Goal: Check status: Check status

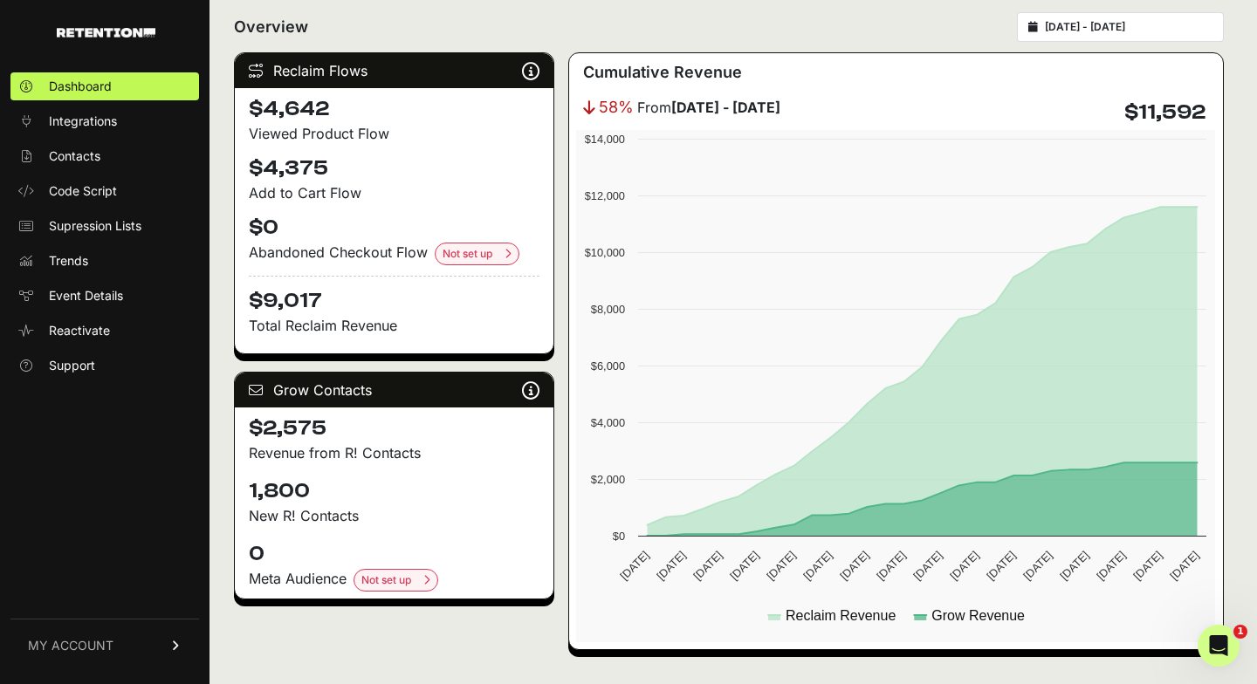
scroll to position [225, 0]
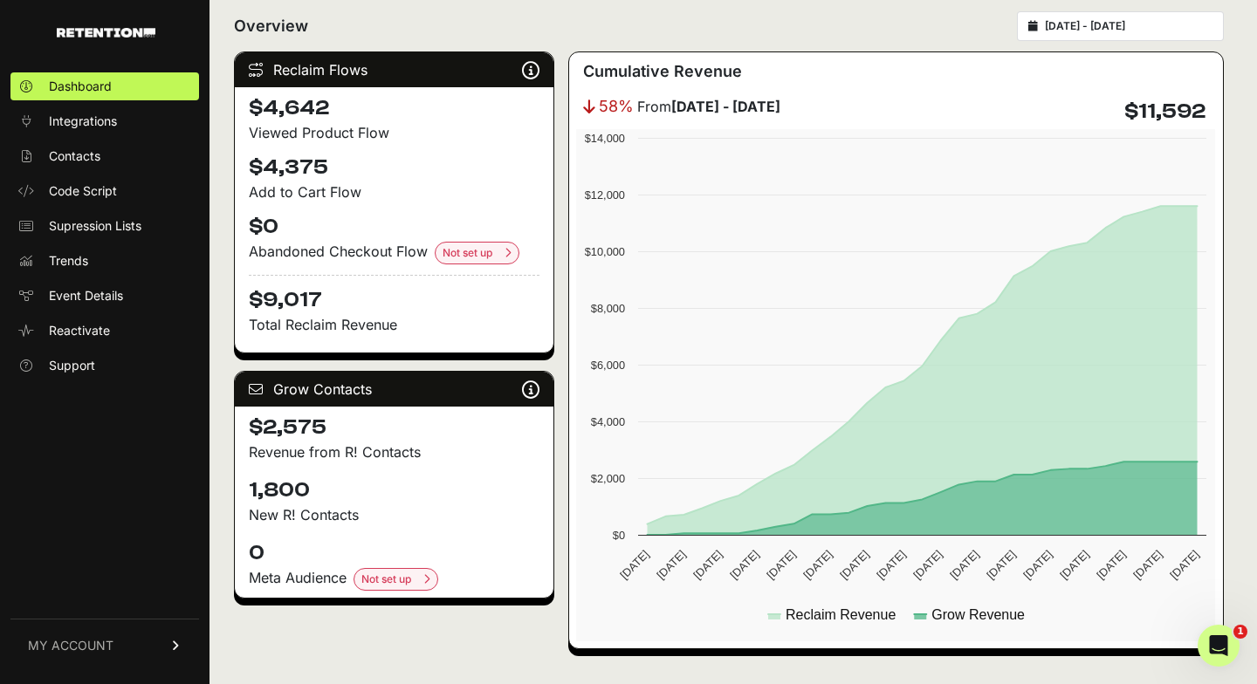
click at [1102, 31] on input "2025-09-10 - 2025-10-10" at bounding box center [1129, 26] width 168 height 14
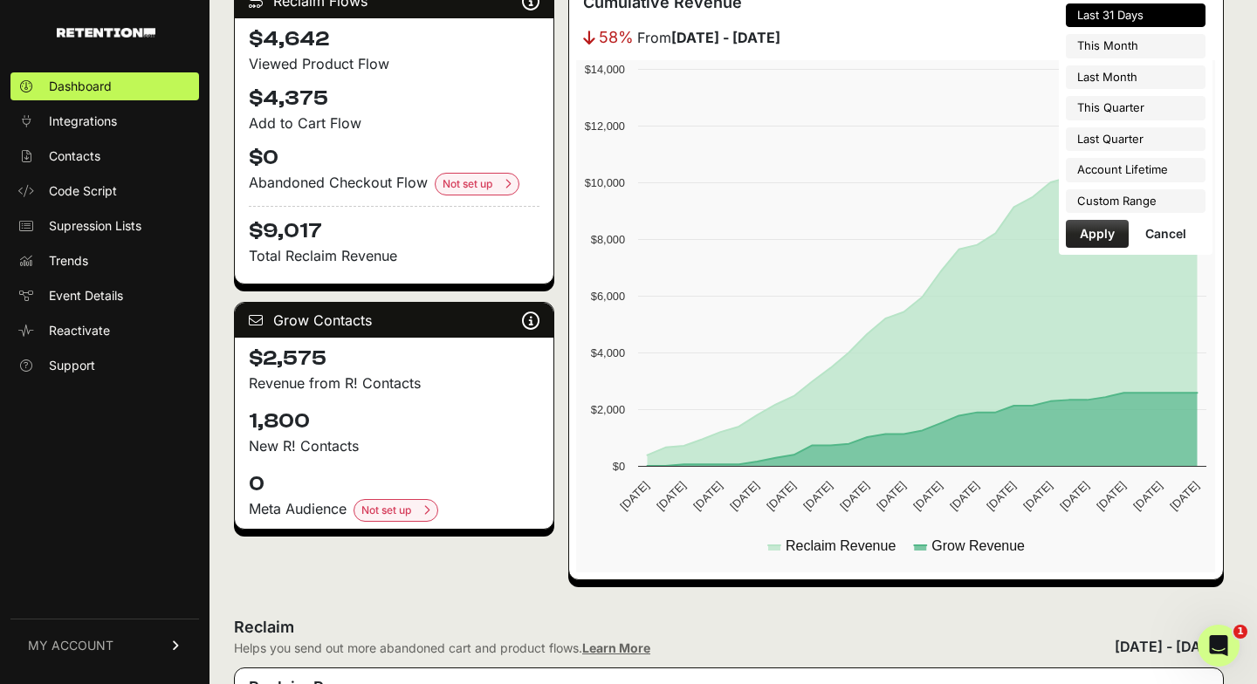
scroll to position [295, 0]
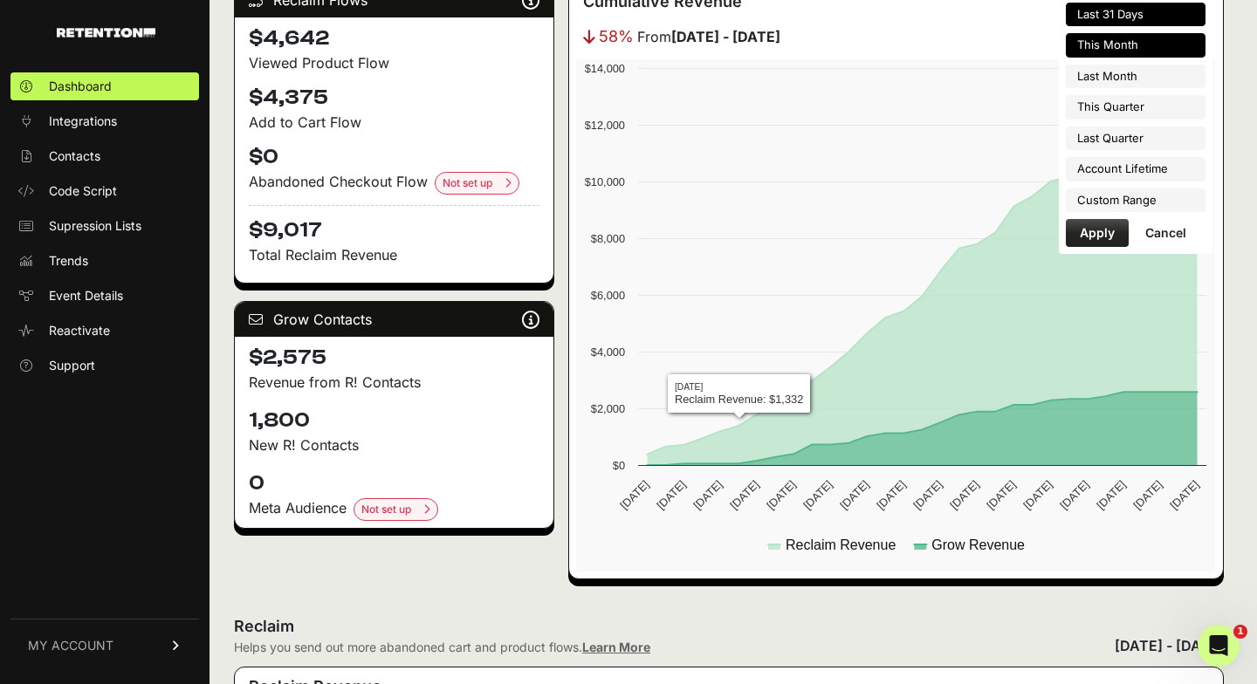
type input "2025-10-01"
type input "2025-10-31"
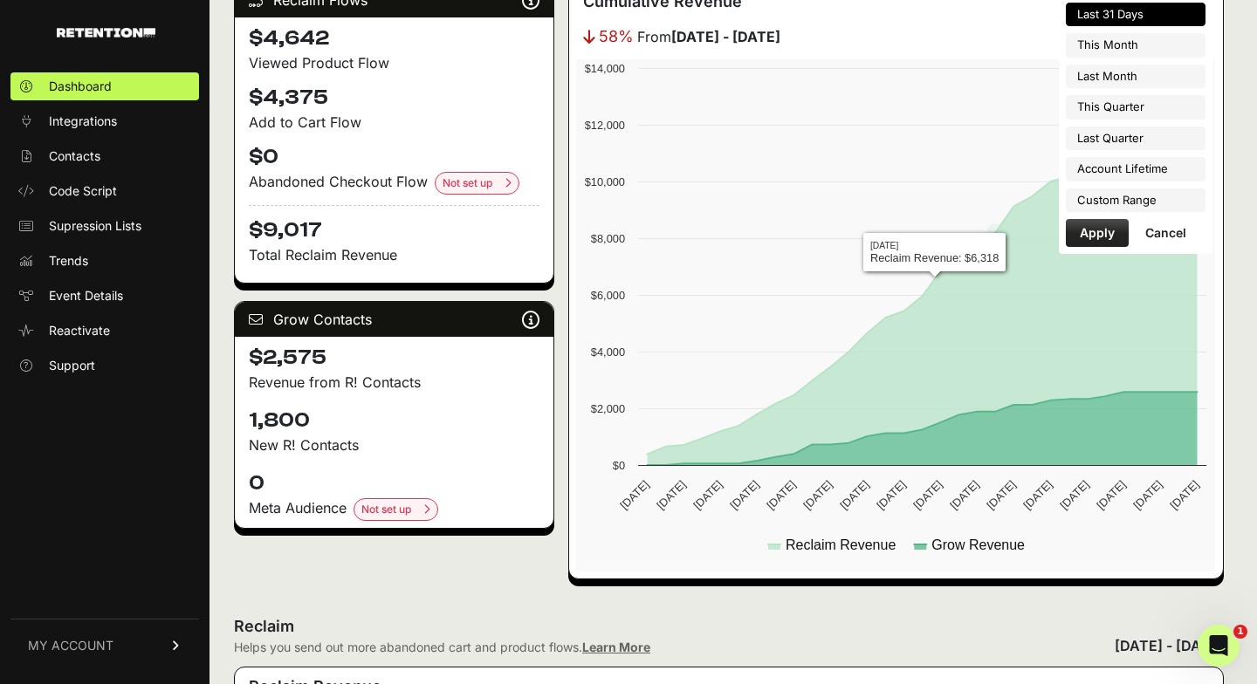
type input "2025-09-10"
type input "2025-10-10"
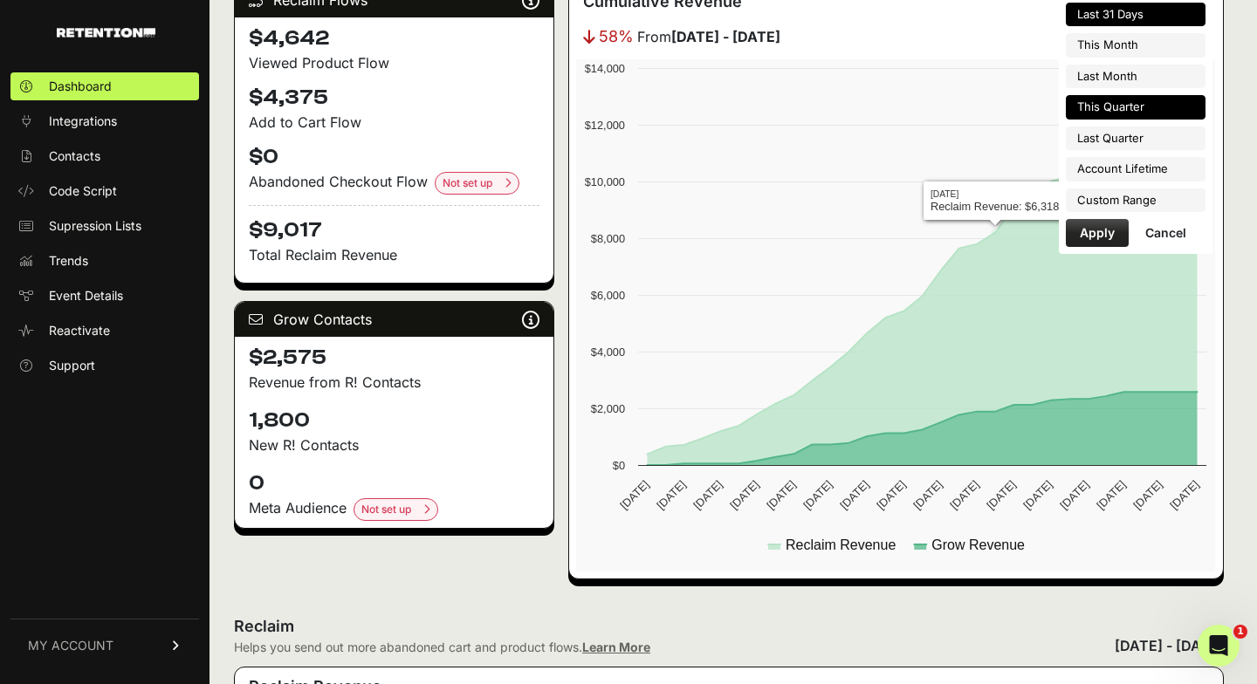
type input "2025-10-01"
type input "2025-10-31"
type input "2025-09-10"
type input "2025-10-10"
type input "2025-09-01"
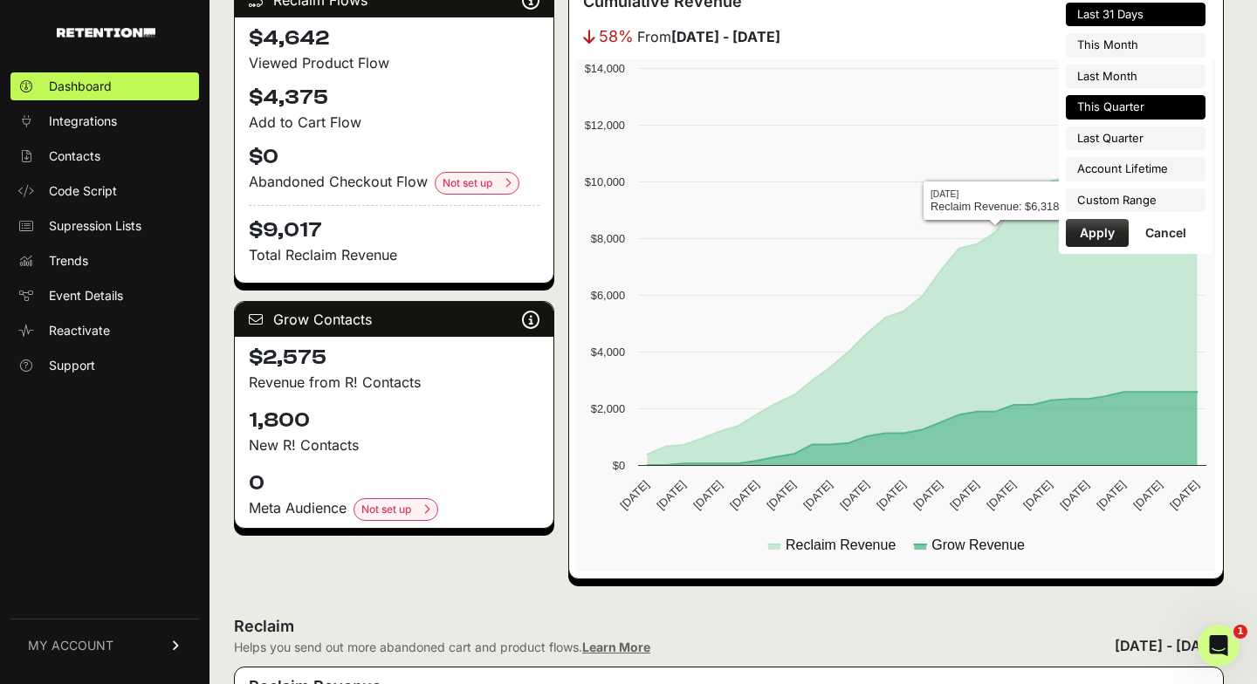
type input "2025-09-30"
type input "2025-10-01"
type input "2025-12-31"
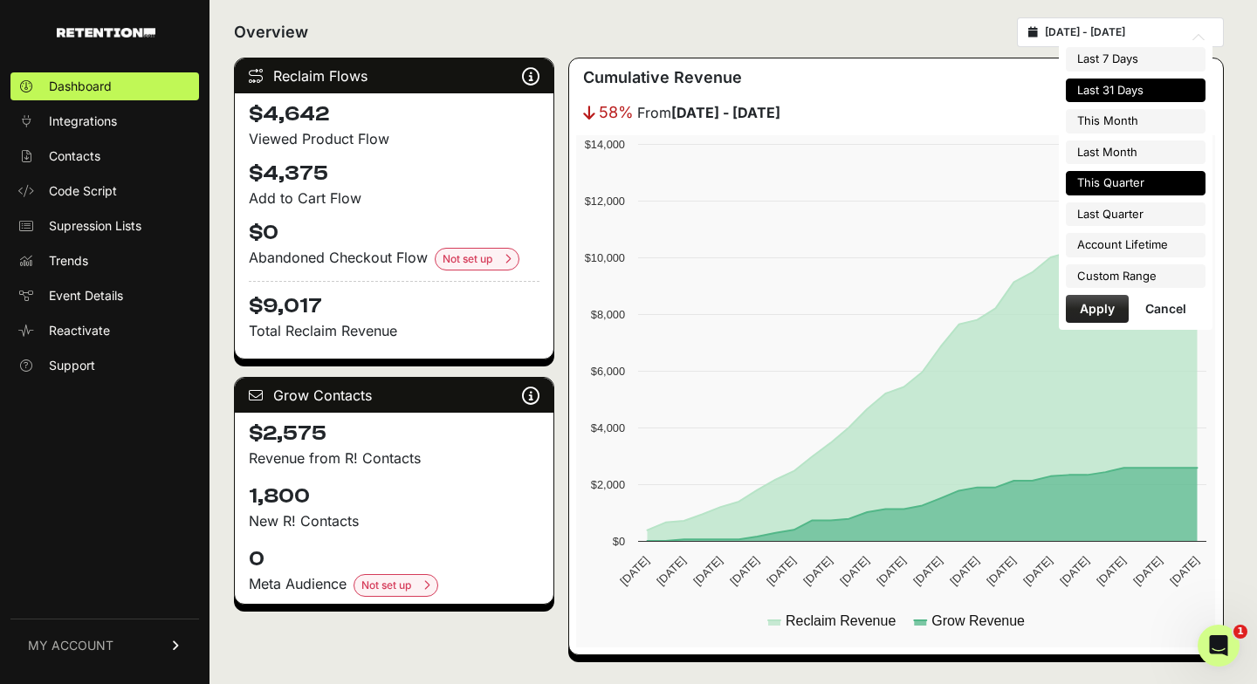
scroll to position [213, 0]
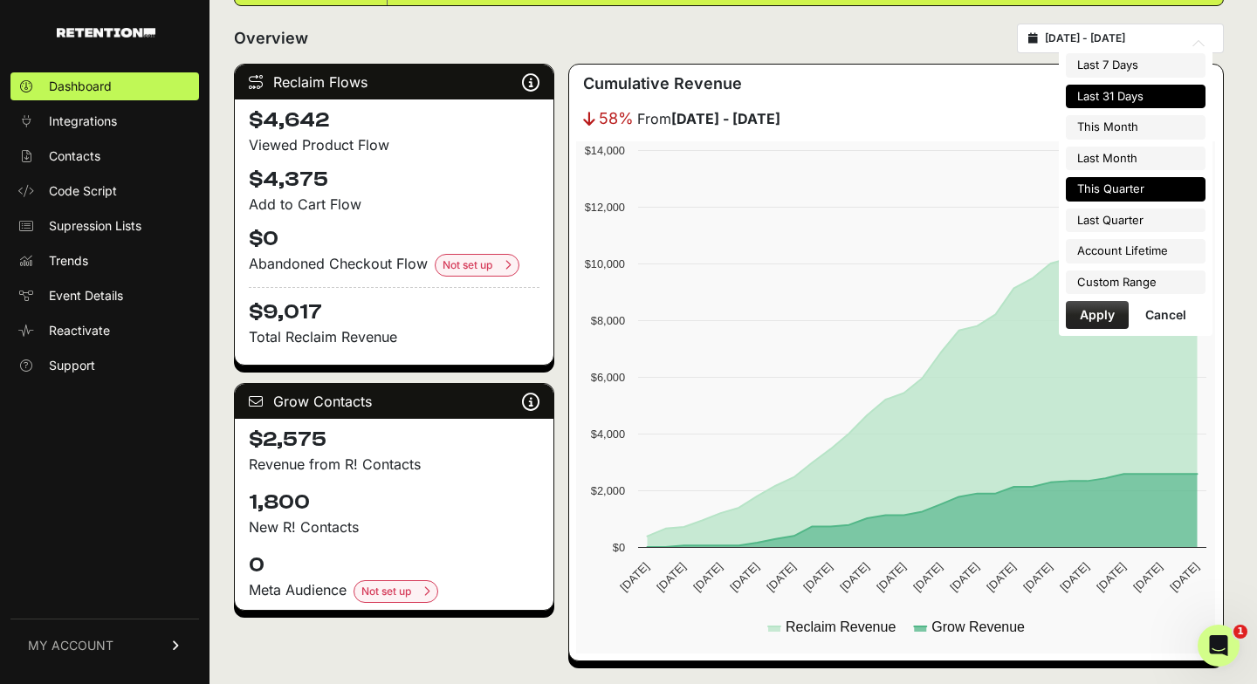
type input "2025-09-10"
type input "2025-10-10"
type input "2025-10-01"
type input "2025-10-31"
type input "2025-09-01"
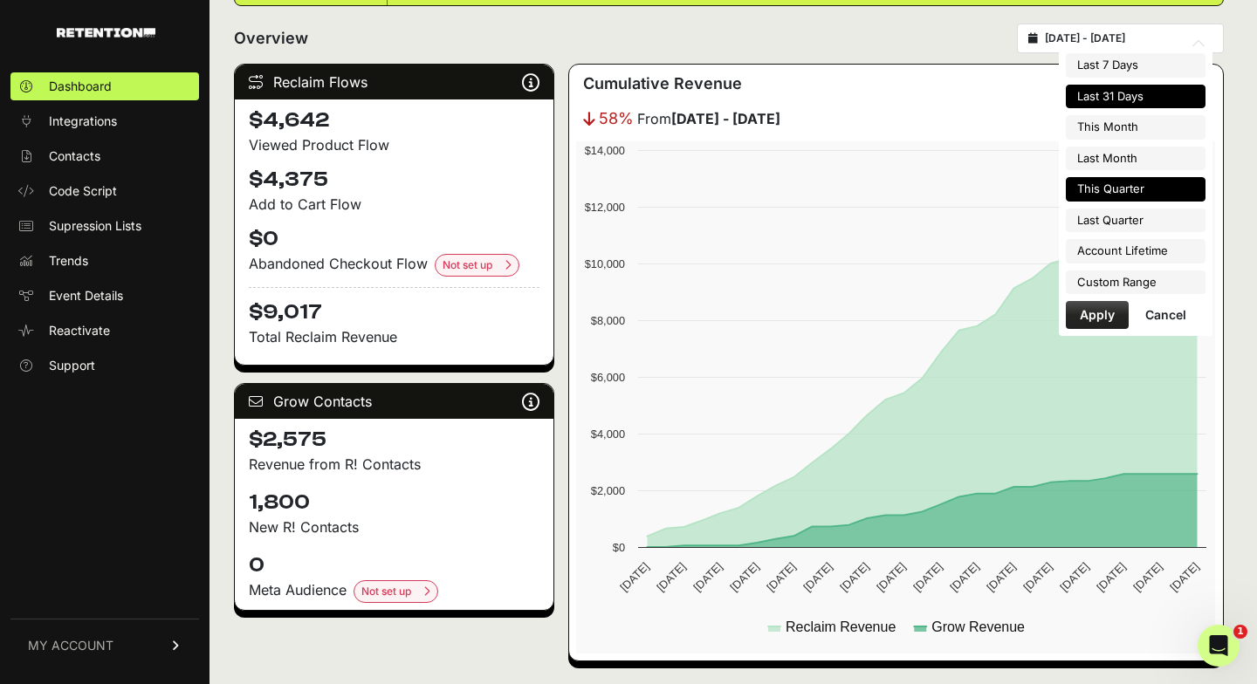
type input "2025-09-30"
type input "2025-09-10"
type input "2025-10-10"
type input "2025-10-01"
type input "2025-12-31"
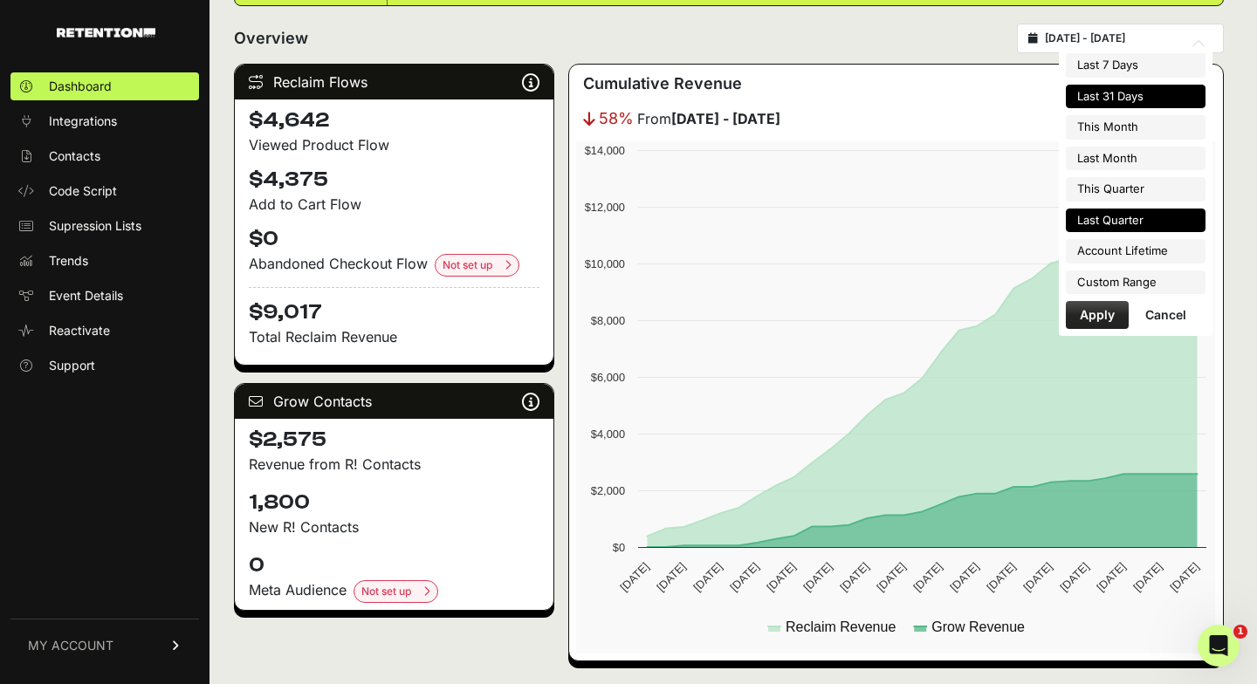
type input "2025-09-10"
type input "2025-10-10"
type input "2025-07-01"
type input "2025-09-30"
type input "2025-09-10"
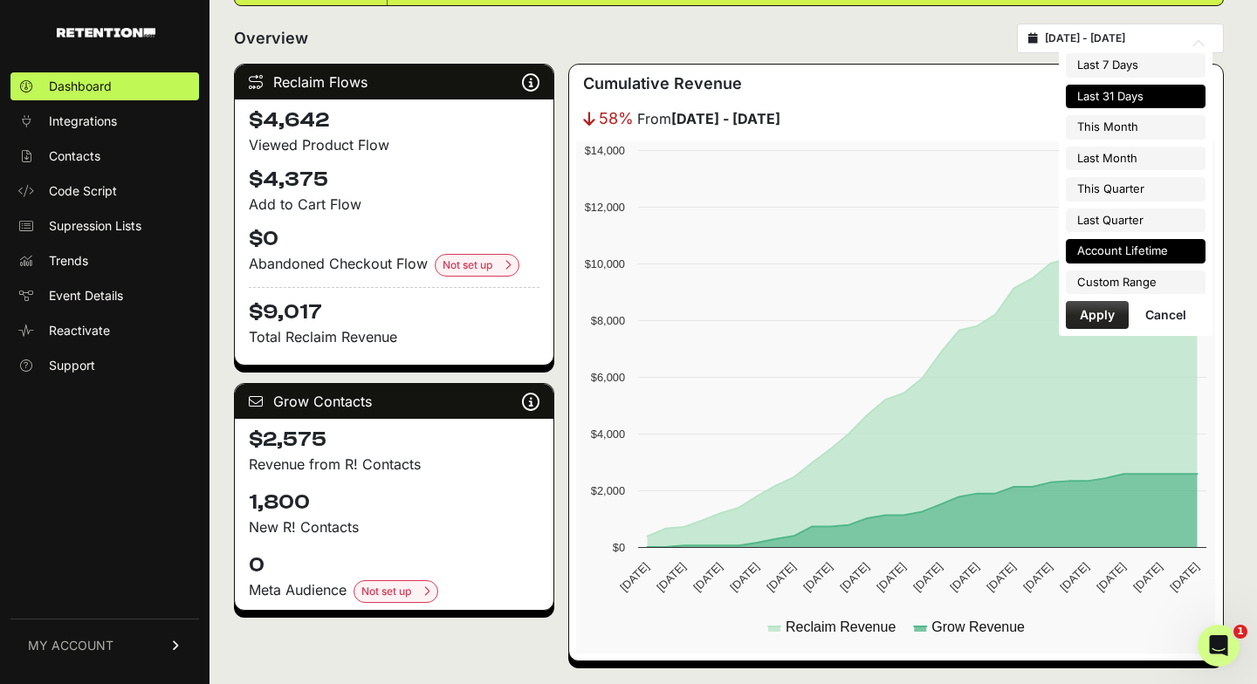
type input "2025-10-10"
click at [1113, 273] on li "Custom Range" at bounding box center [1136, 283] width 140 height 24
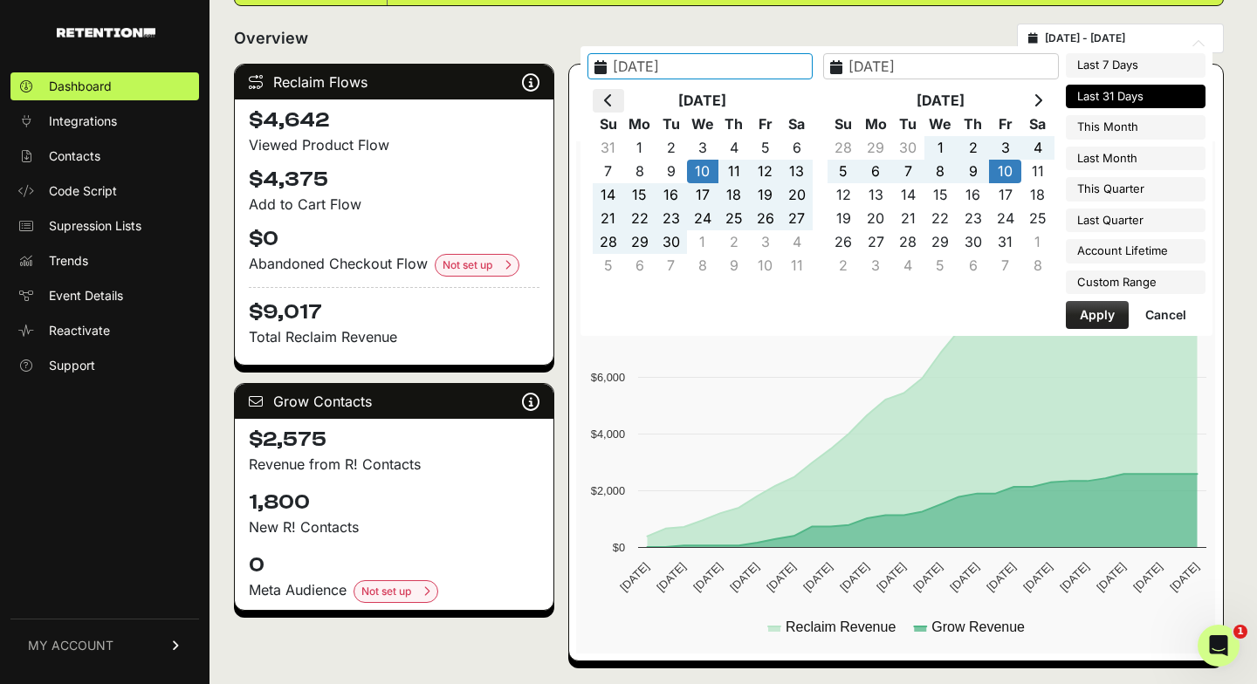
click at [613, 102] on icon at bounding box center [608, 100] width 9 height 14
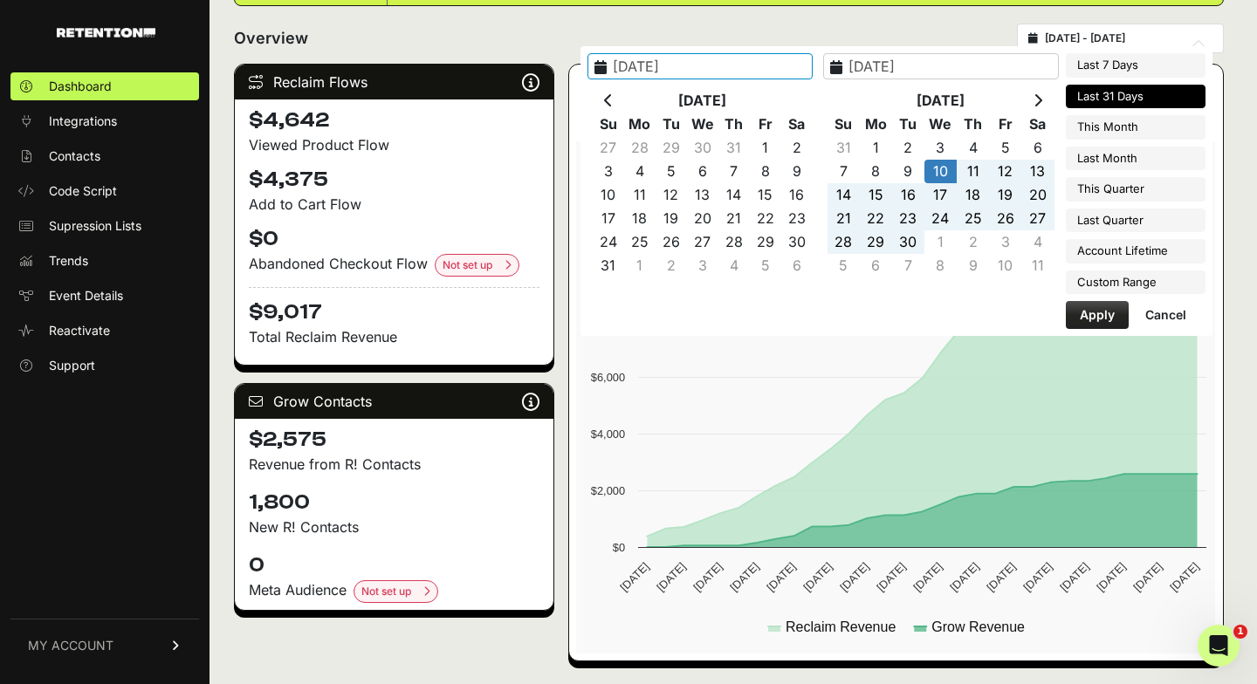
click at [613, 102] on icon at bounding box center [608, 100] width 9 height 14
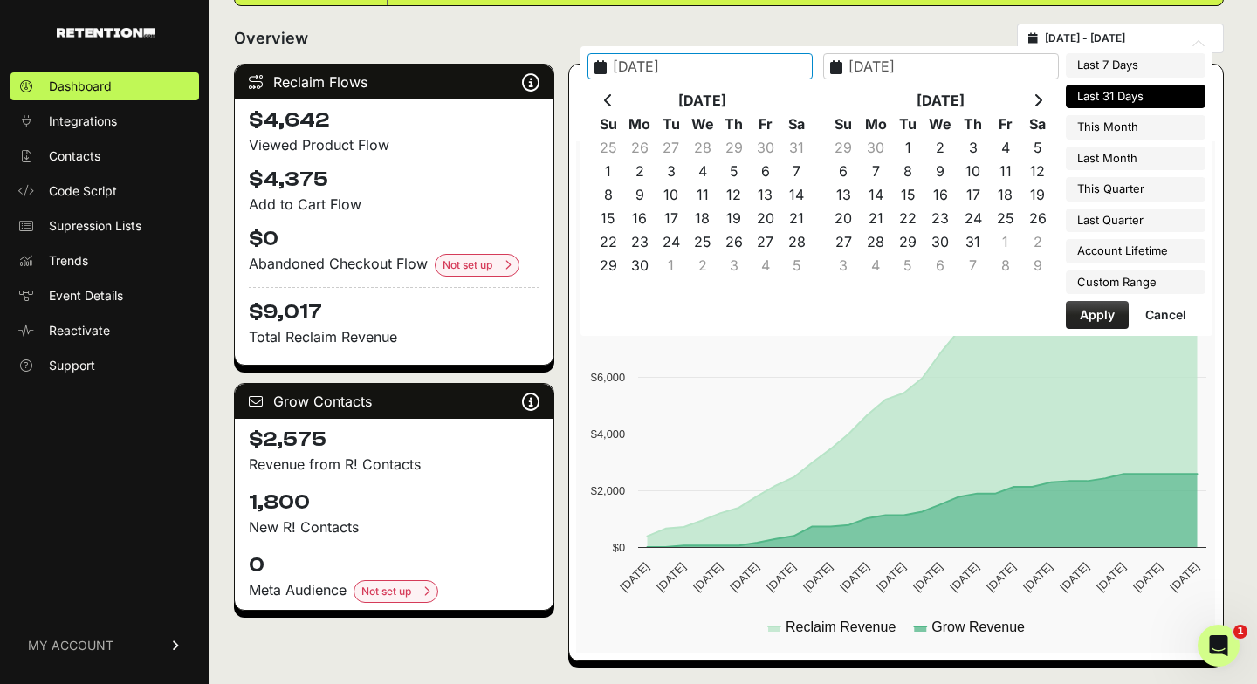
click at [613, 102] on icon at bounding box center [608, 100] width 9 height 14
type input "2025-01-01"
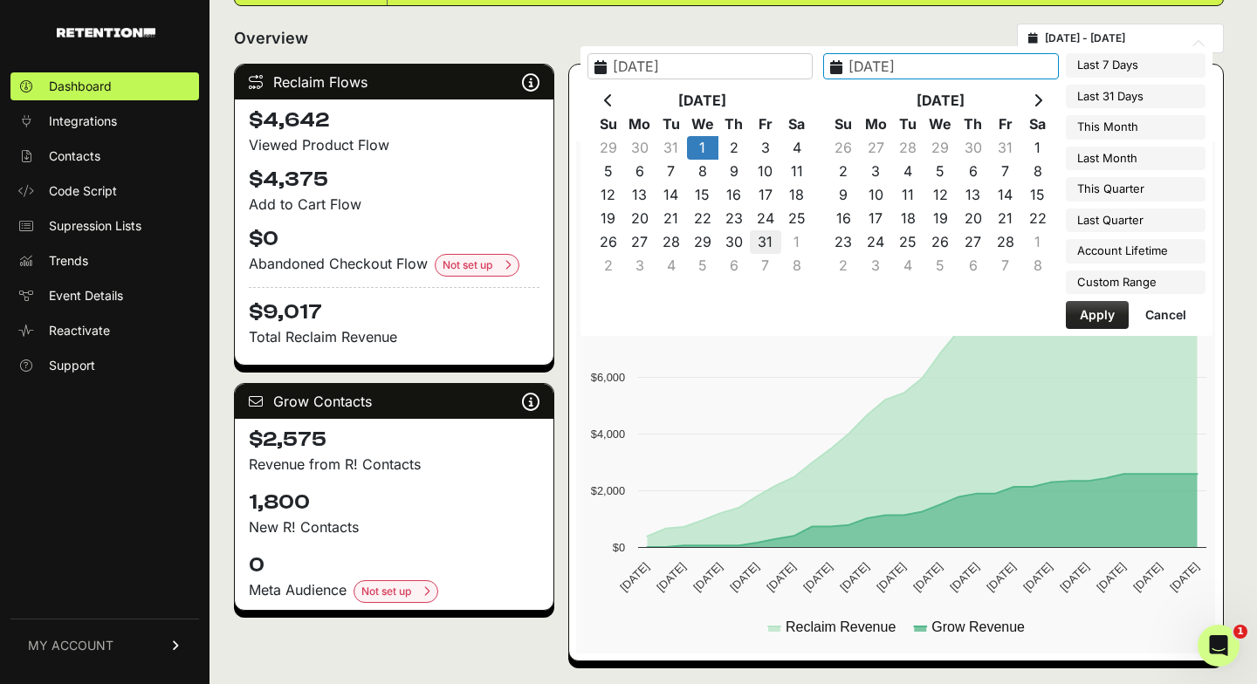
type input "2025-01-31"
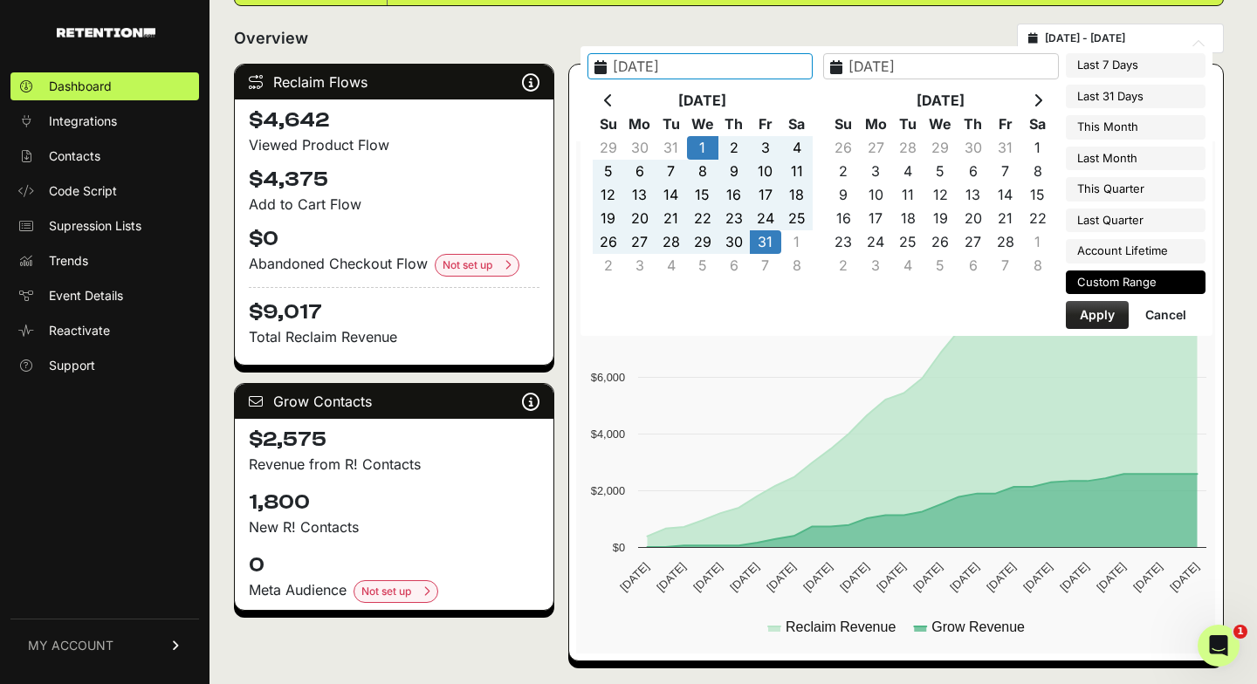
type input "2025-01-01"
click at [1082, 313] on button "Apply" at bounding box center [1097, 315] width 63 height 28
type input "2025-01-01 - 2025-01-31"
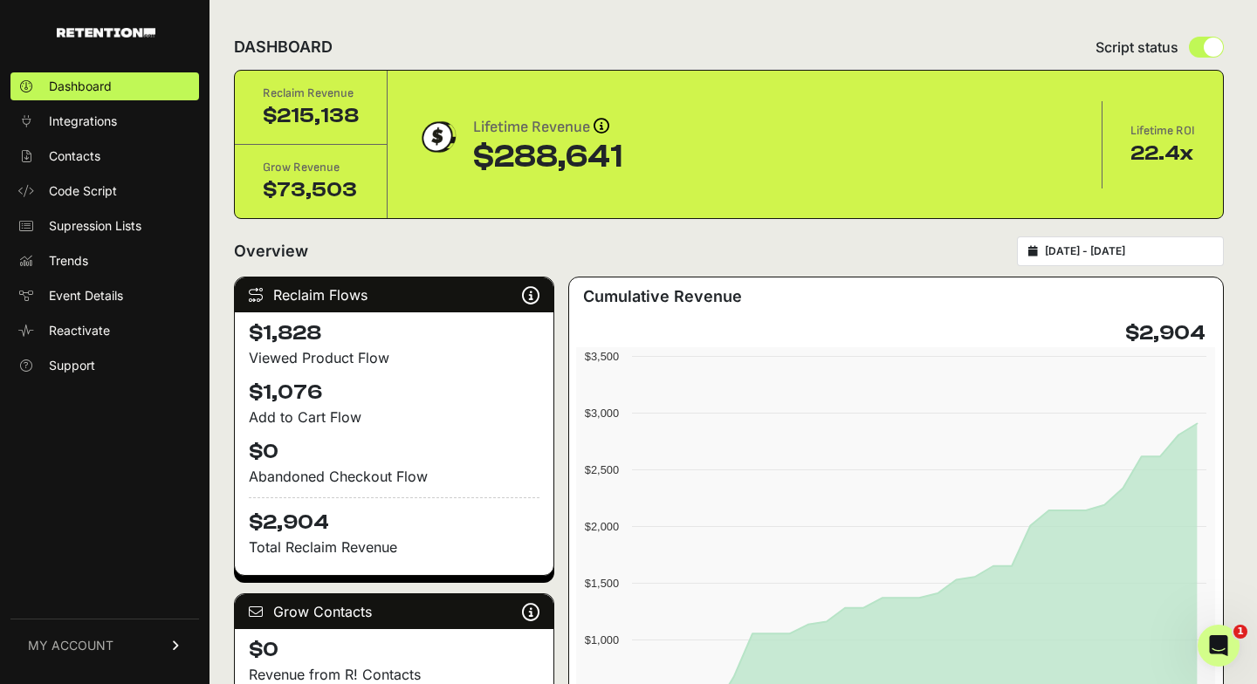
drag, startPoint x: 1124, startPoint y: 331, endPoint x: 1206, endPoint y: 333, distance: 82.1
click at [1207, 333] on div "$2,904" at bounding box center [896, 333] width 640 height 28
click at [1206, 333] on div "$2,904" at bounding box center [1167, 333] width 84 height 28
type input "2024-01-01"
type input "2024-01-31"
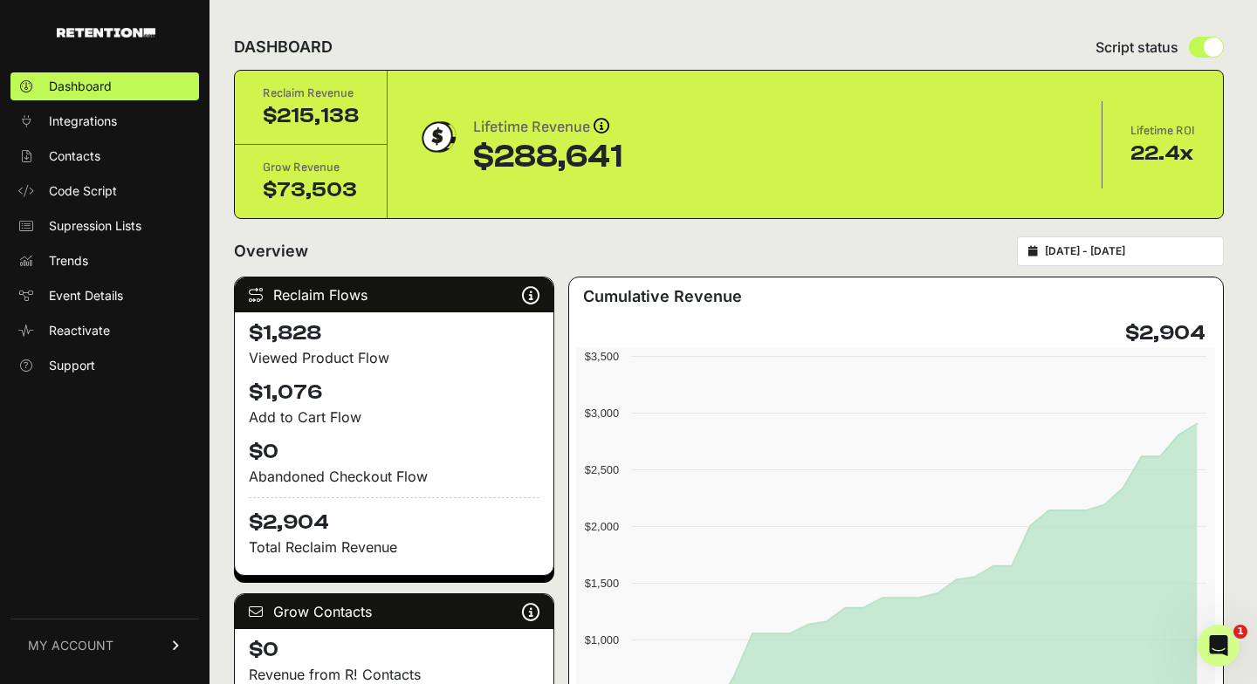
click at [1102, 254] on input "2024-01-01 - 2024-01-31" at bounding box center [1129, 251] width 168 height 14
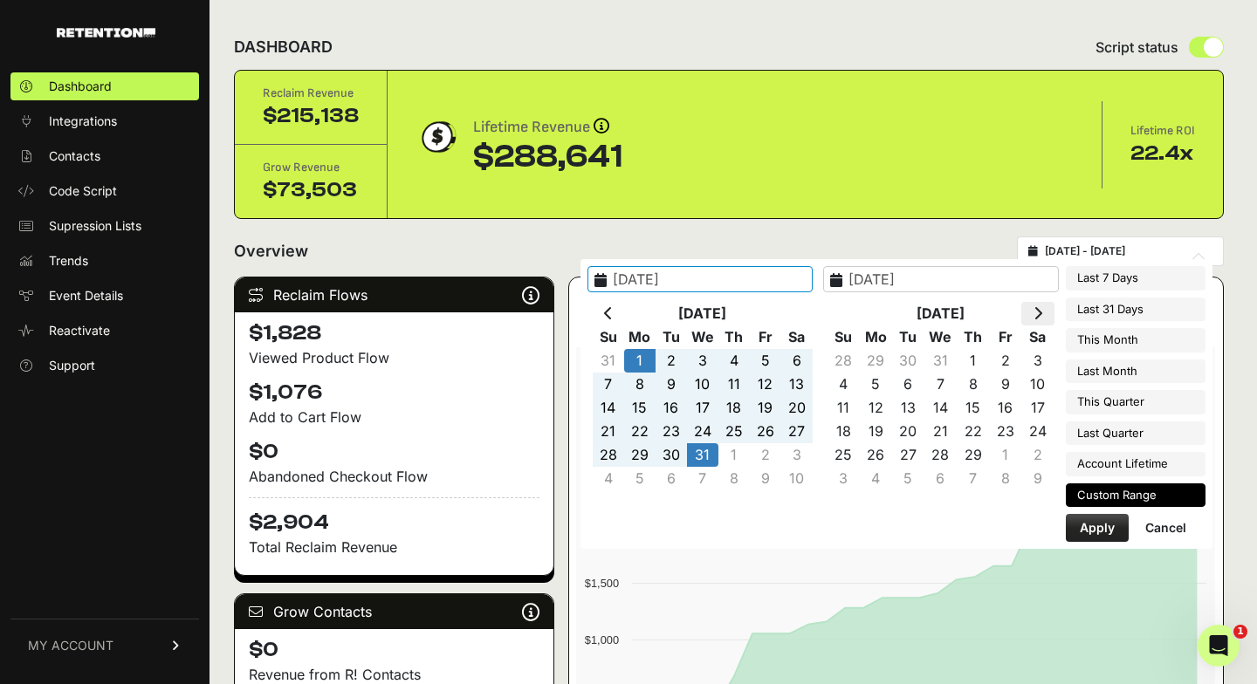
click at [1042, 317] on icon at bounding box center [1037, 313] width 9 height 14
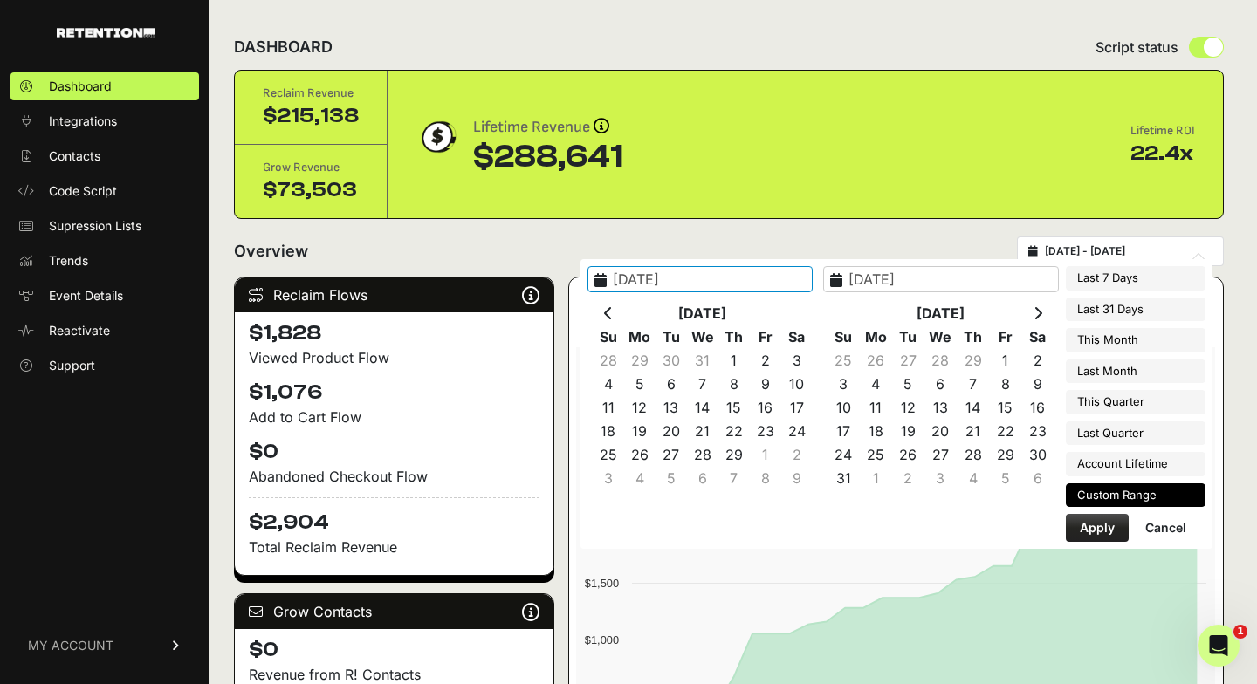
click at [1042, 317] on icon at bounding box center [1037, 313] width 9 height 14
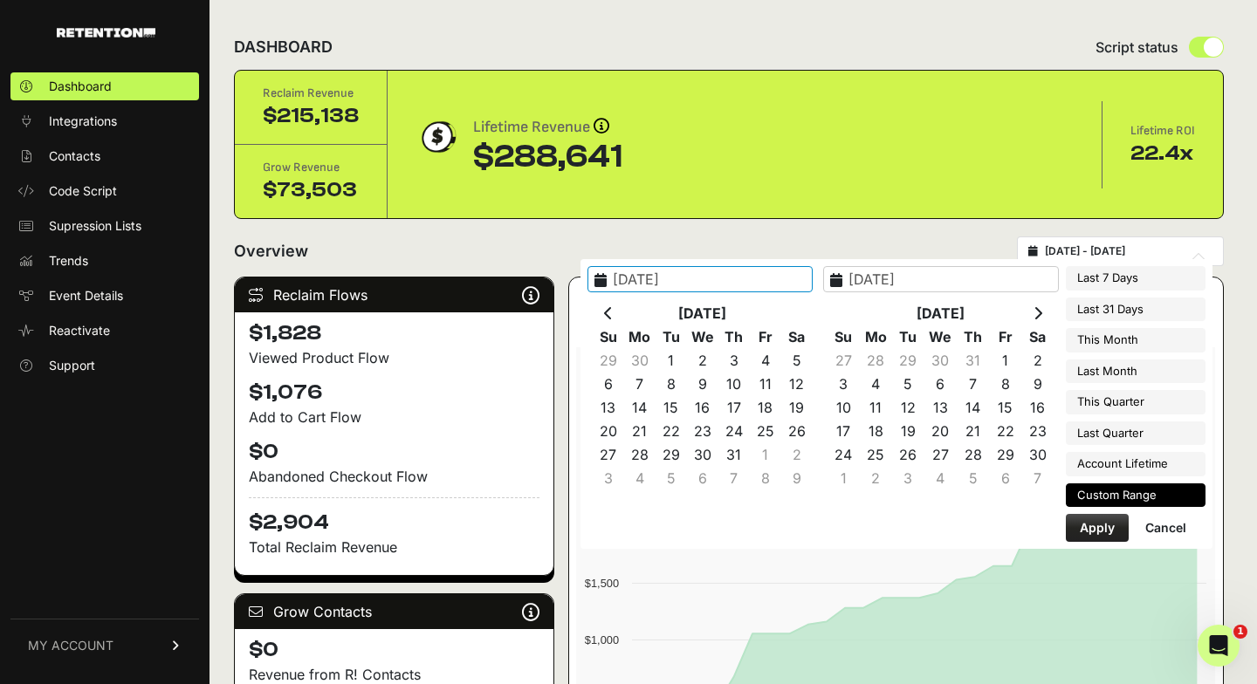
click at [1042, 317] on icon at bounding box center [1037, 313] width 9 height 14
type input "2025-01-01"
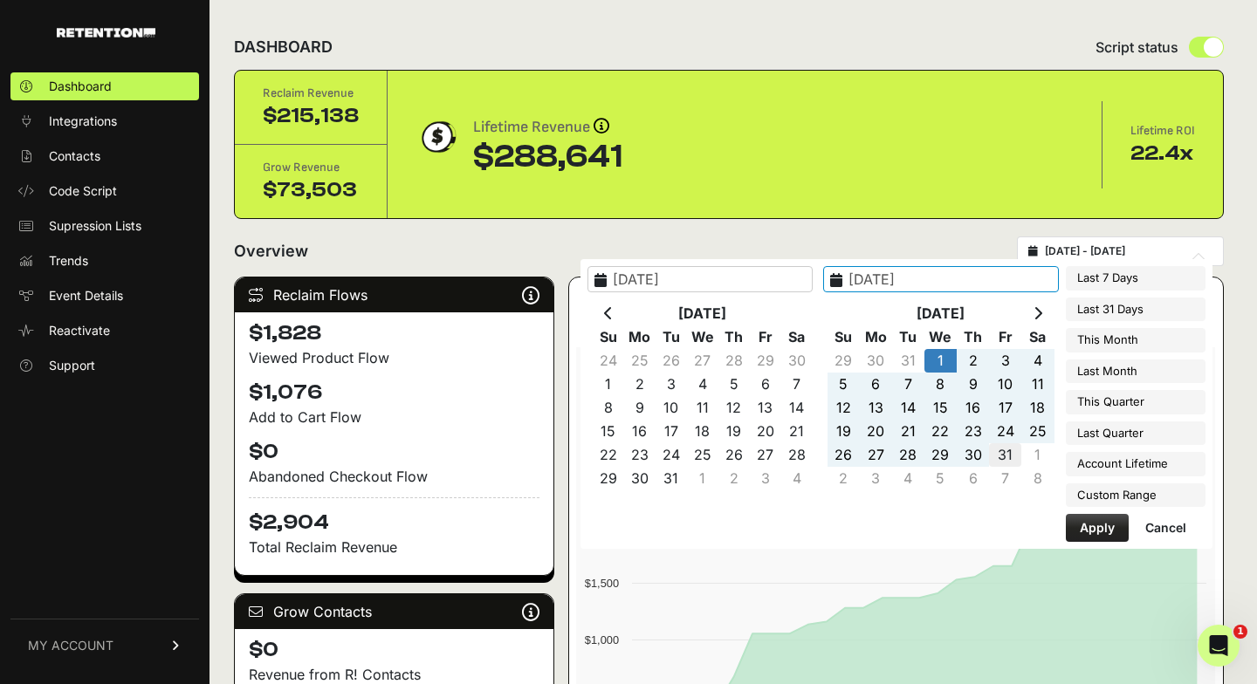
type input "2025-01-31"
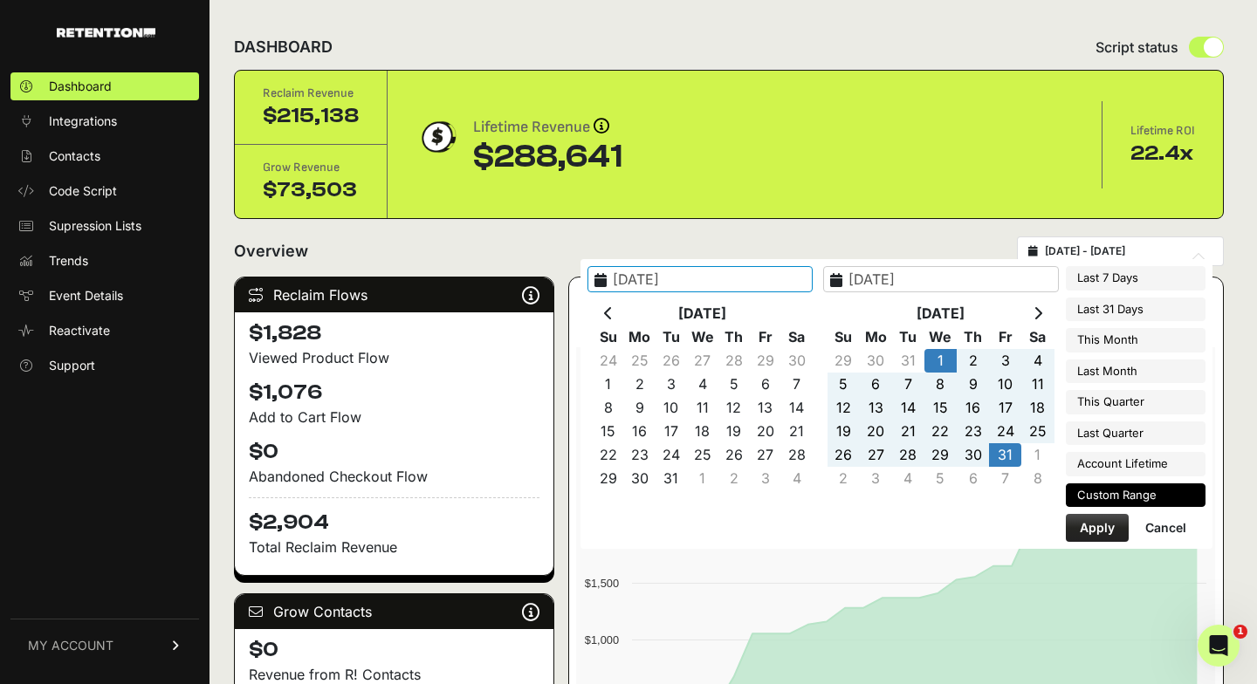
type input "2025-01-01"
click at [1091, 527] on button "Apply" at bounding box center [1097, 528] width 63 height 28
type input "2025-01-01 - 2025-01-31"
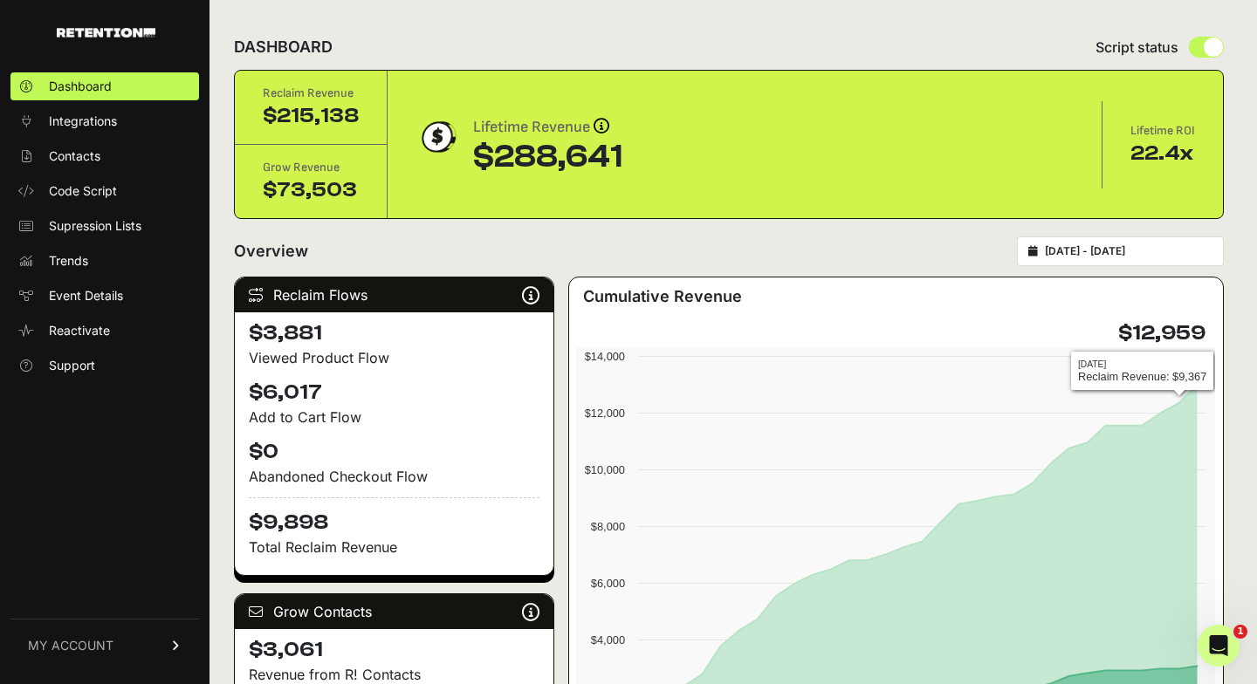
click at [1163, 333] on h4 "$12,959" at bounding box center [1161, 333] width 87 height 28
click at [1125, 260] on div "[DATE] - [DATE]" at bounding box center [1120, 252] width 207 height 30
type input "2025-01-01"
type input "2025-01-31"
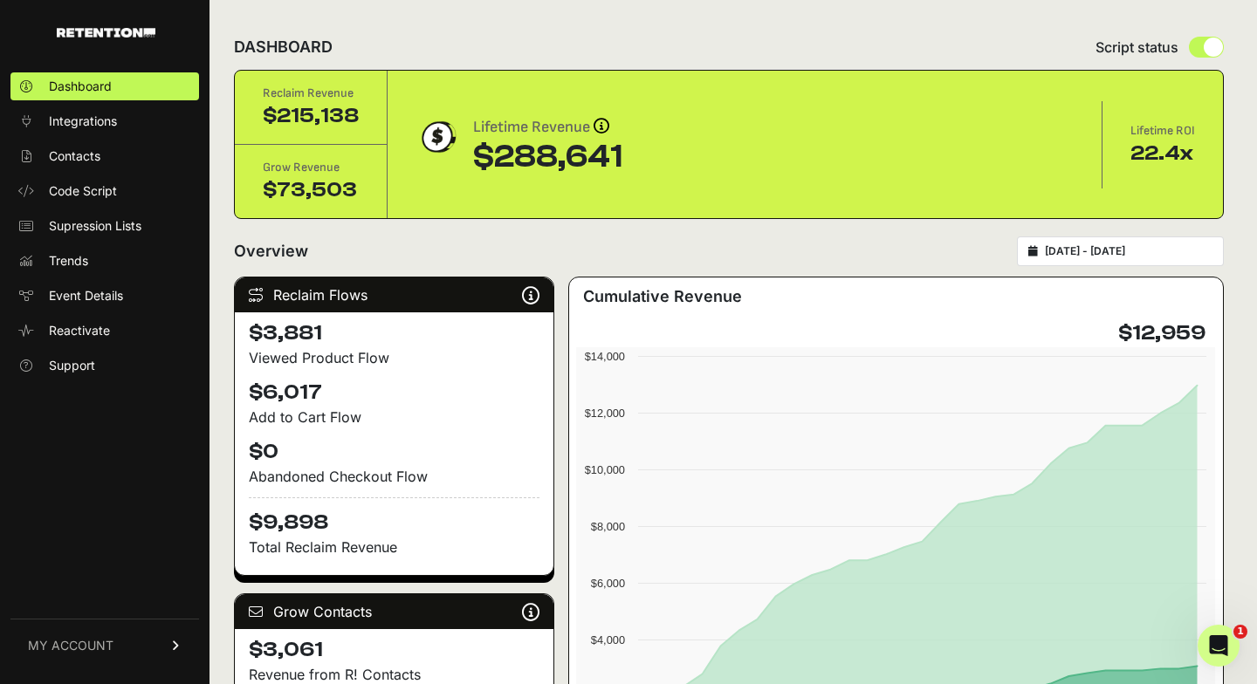
click at [1102, 254] on input "2025-01-01 - 2025-01-31" at bounding box center [1129, 251] width 168 height 14
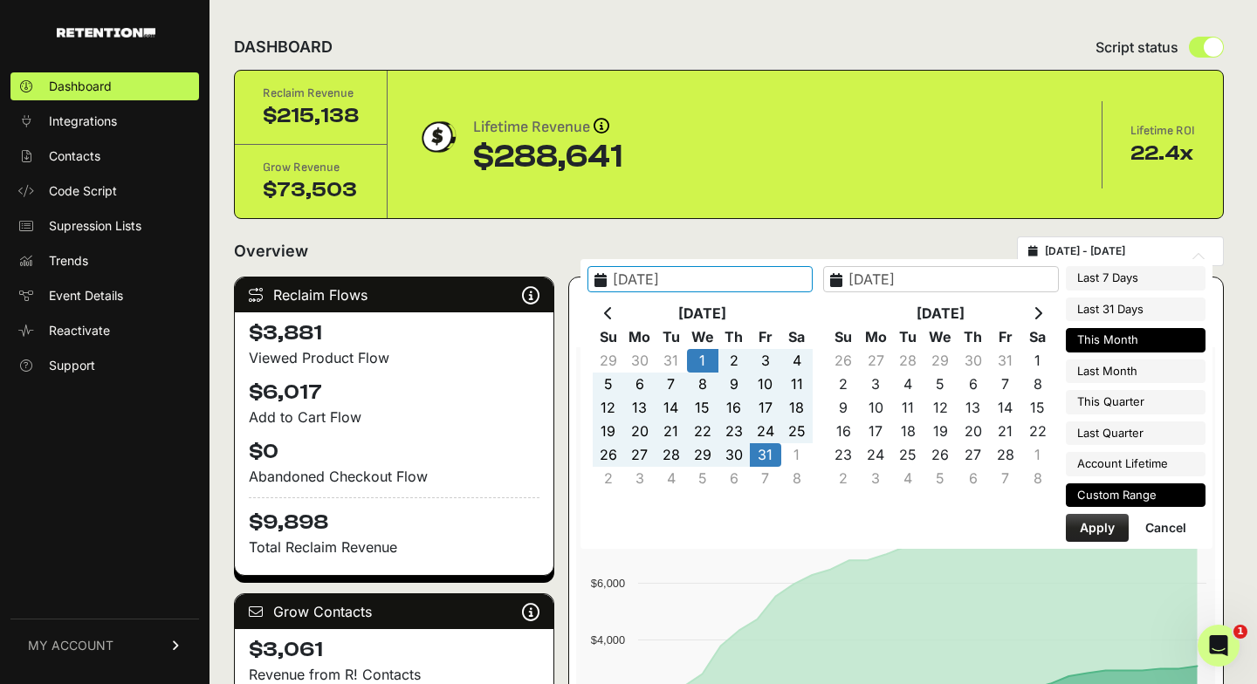
type input "2025-10-04"
type input "2025-10-10"
type input "2025-09-10"
type input "2025-10-10"
type input "2025-01-01"
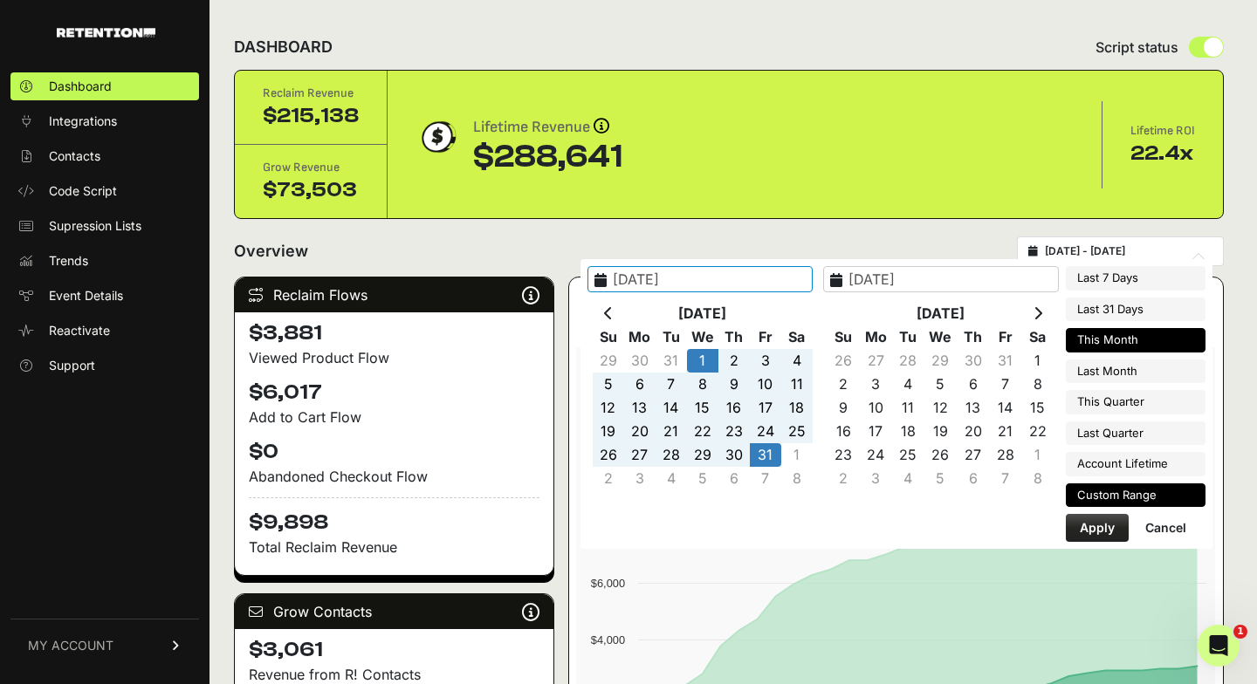
type input "2025-01-31"
type input "2025-10-01"
type input "2025-10-31"
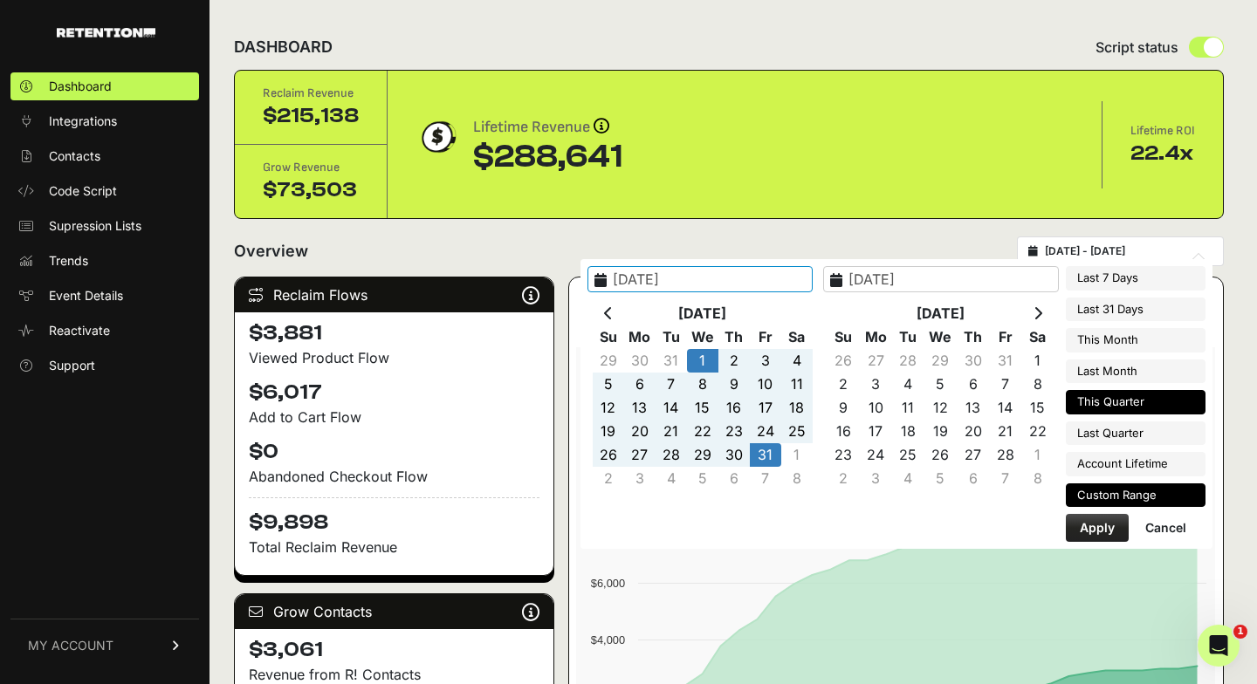
type input "2025-01-01"
type input "2025-01-31"
type input "2025-09-01"
type input "2025-09-30"
type input "2025-10-01"
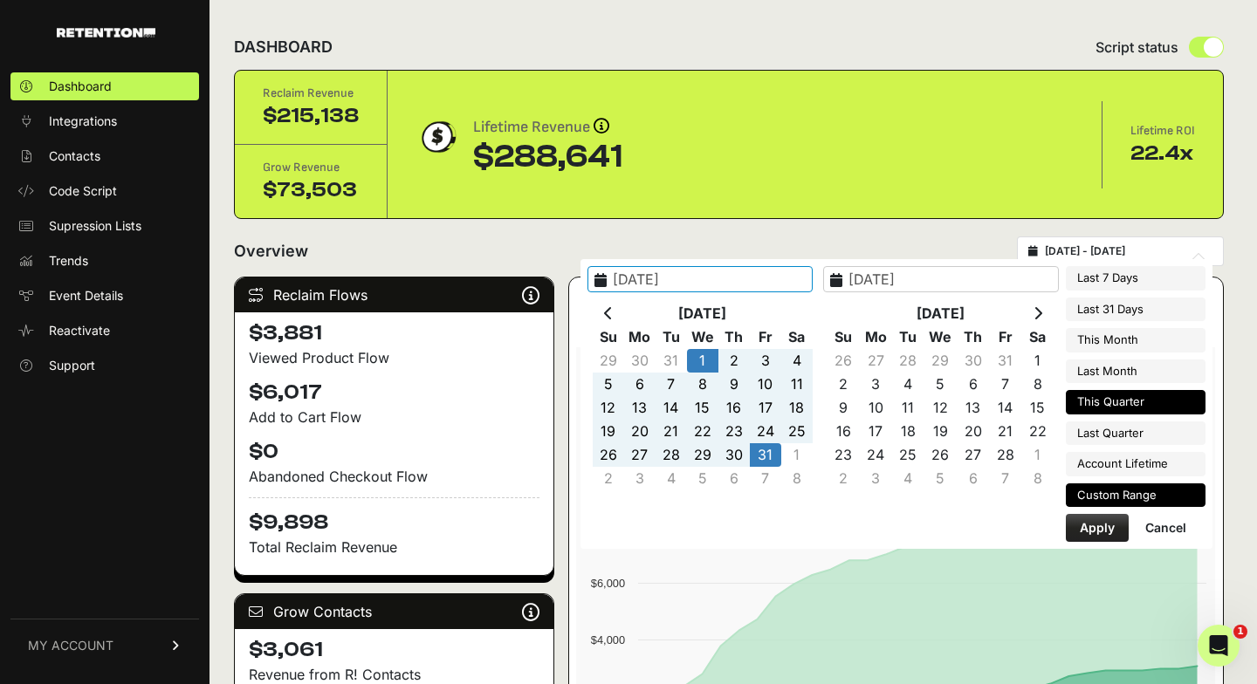
type input "2025-12-31"
type input "2025-01-01"
type input "2025-01-31"
type input "2025-07-01"
type input "2025-09-30"
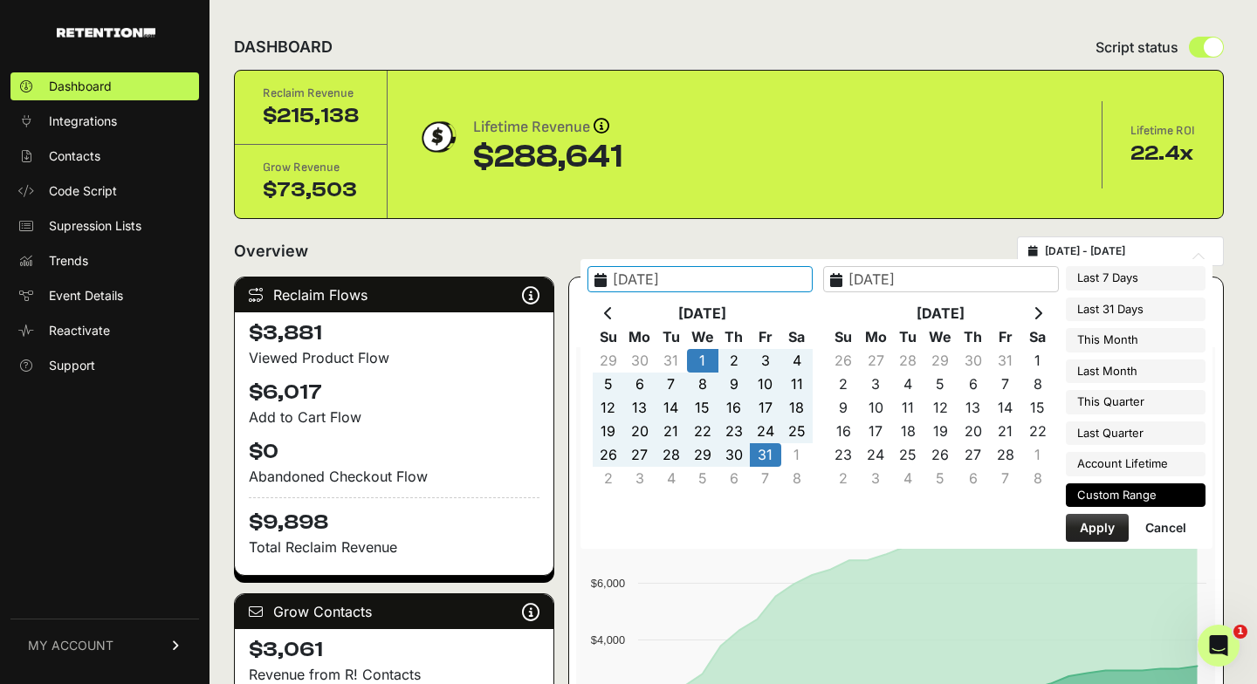
type input "2025-01-01"
type input "2025-01-31"
type input "2025-10-01"
type input "2025-12-31"
type input "2025-01-01"
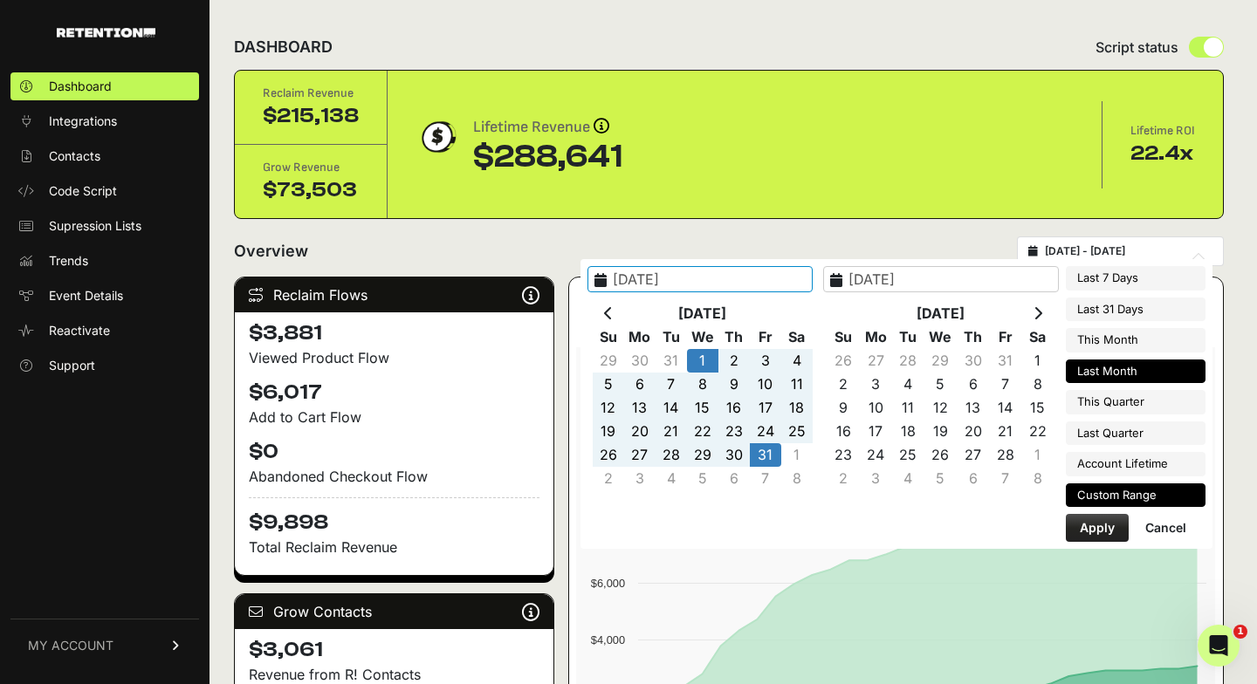
type input "2025-01-31"
type input "2025-09-01"
type input "2025-09-30"
type input "2025-01-01"
type input "2025-01-31"
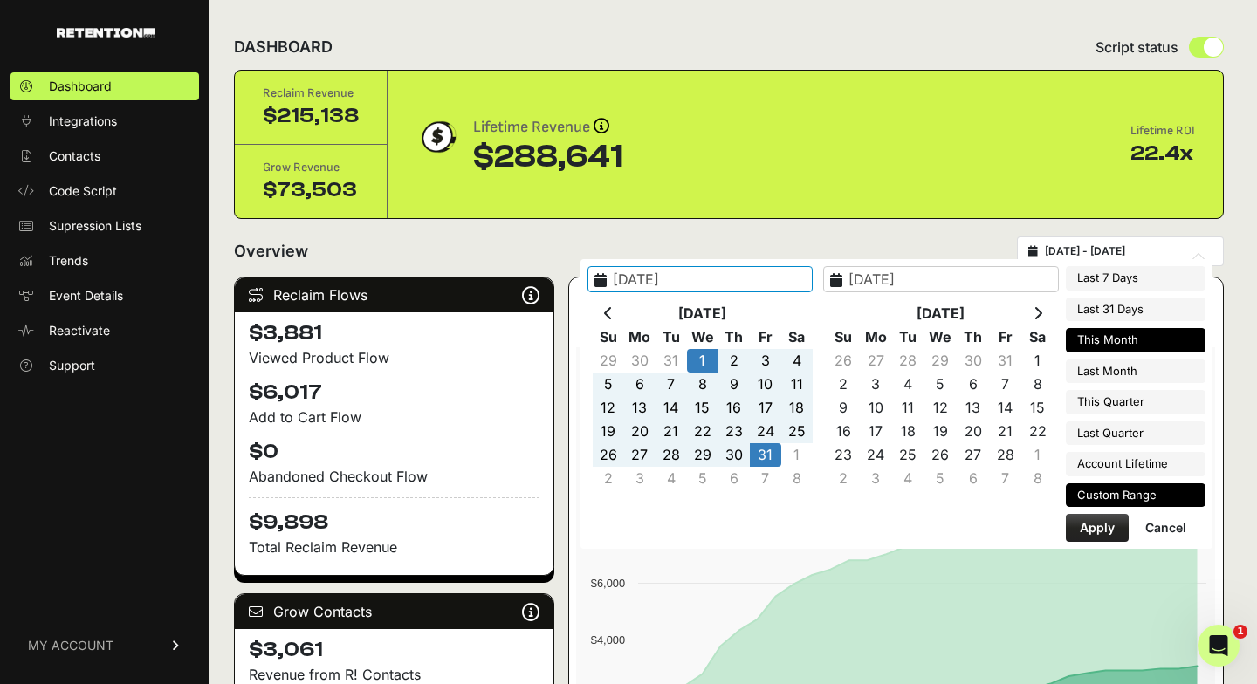
type input "2025-10-01"
type input "2025-10-31"
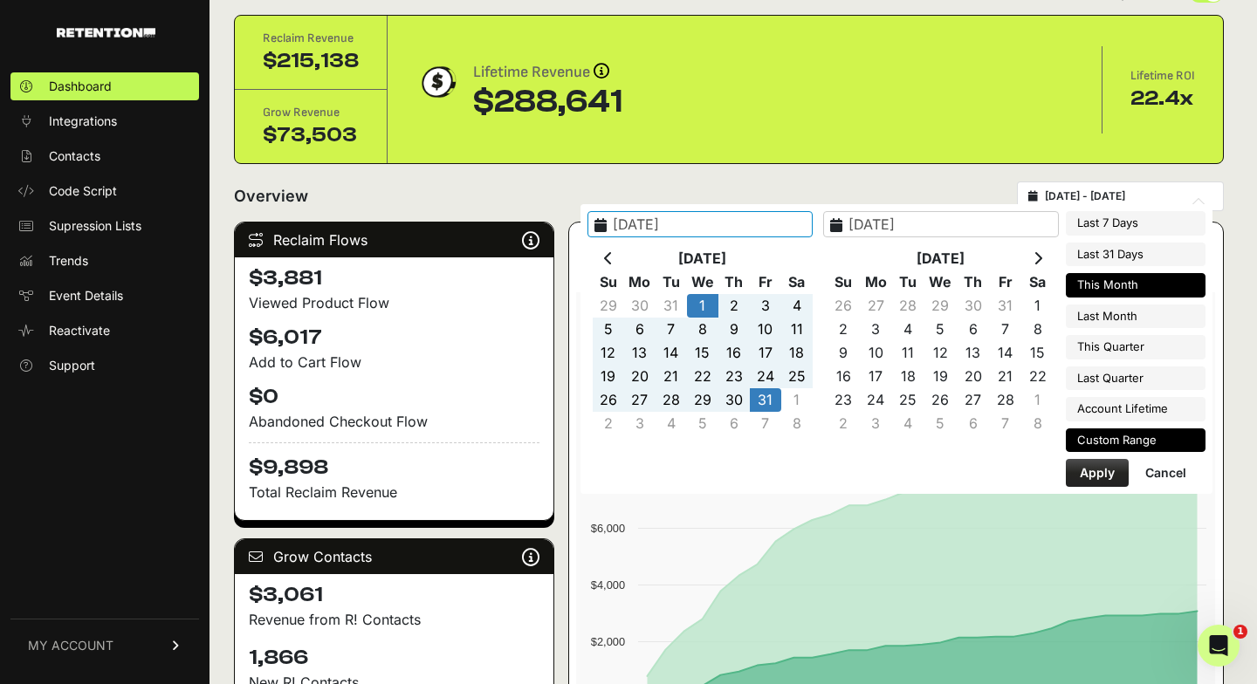
scroll to position [53, 0]
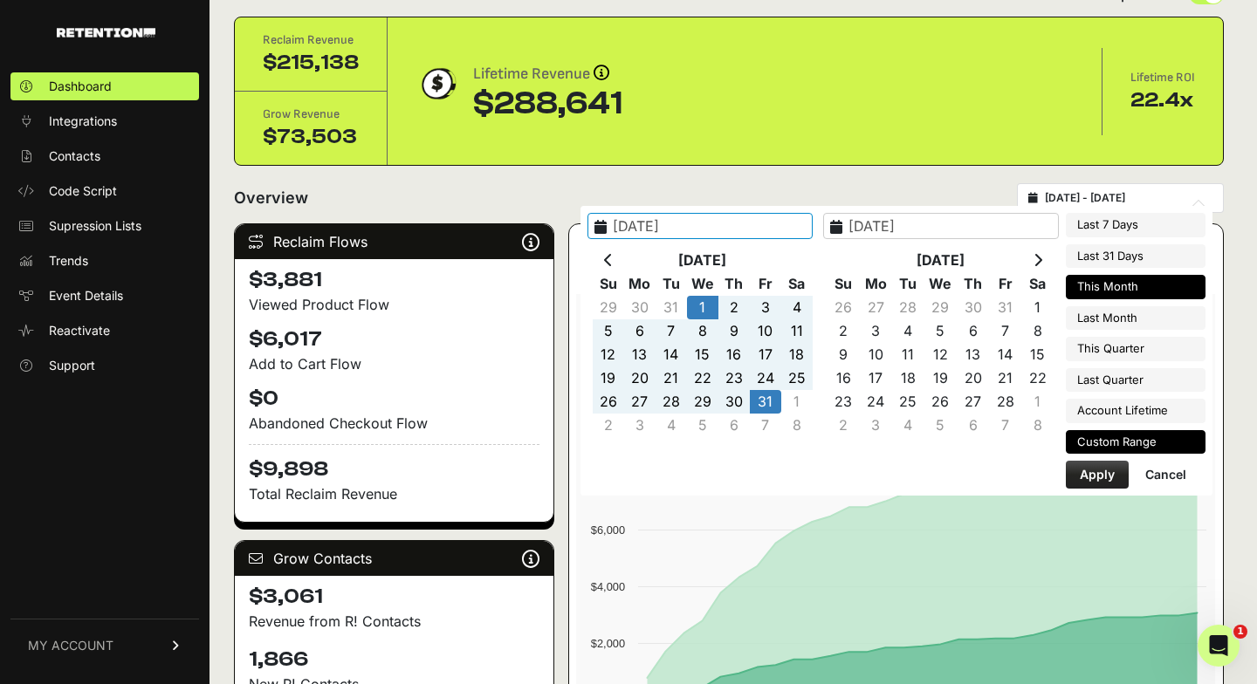
type input "2025-10-01"
type input "2025-12-31"
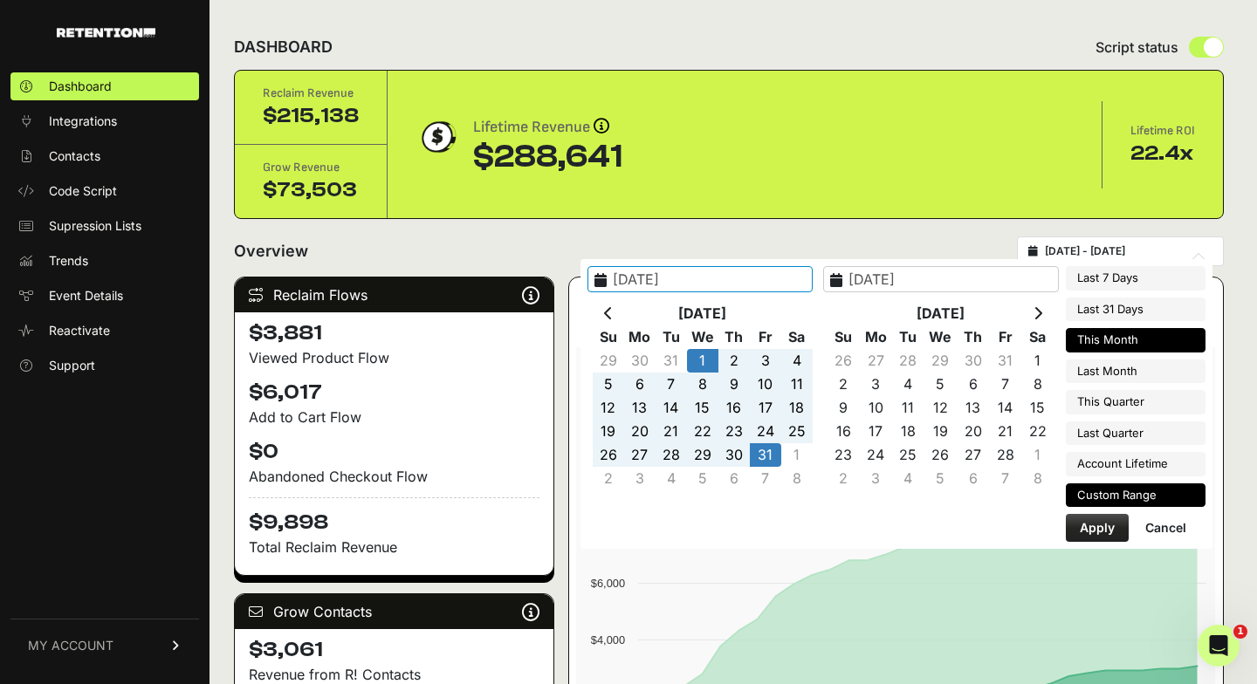
scroll to position [5, 0]
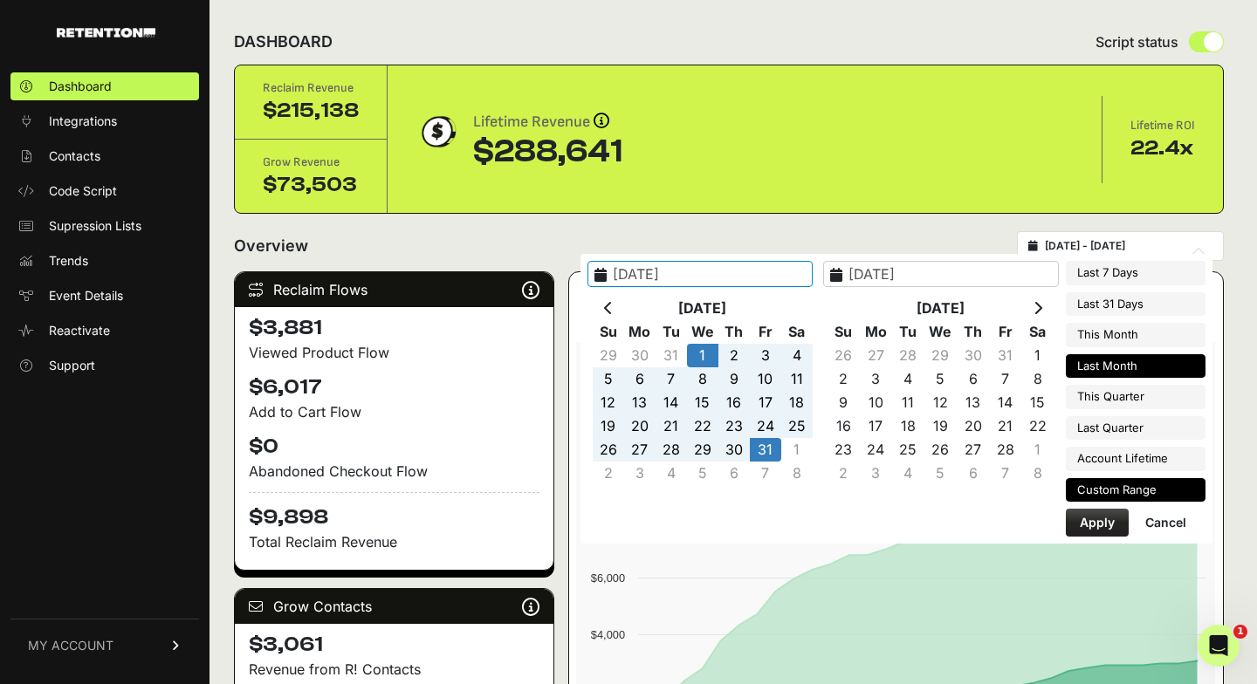
type input "2025-01-01"
type input "2025-01-31"
type input "2025-09-01"
type input "2025-09-30"
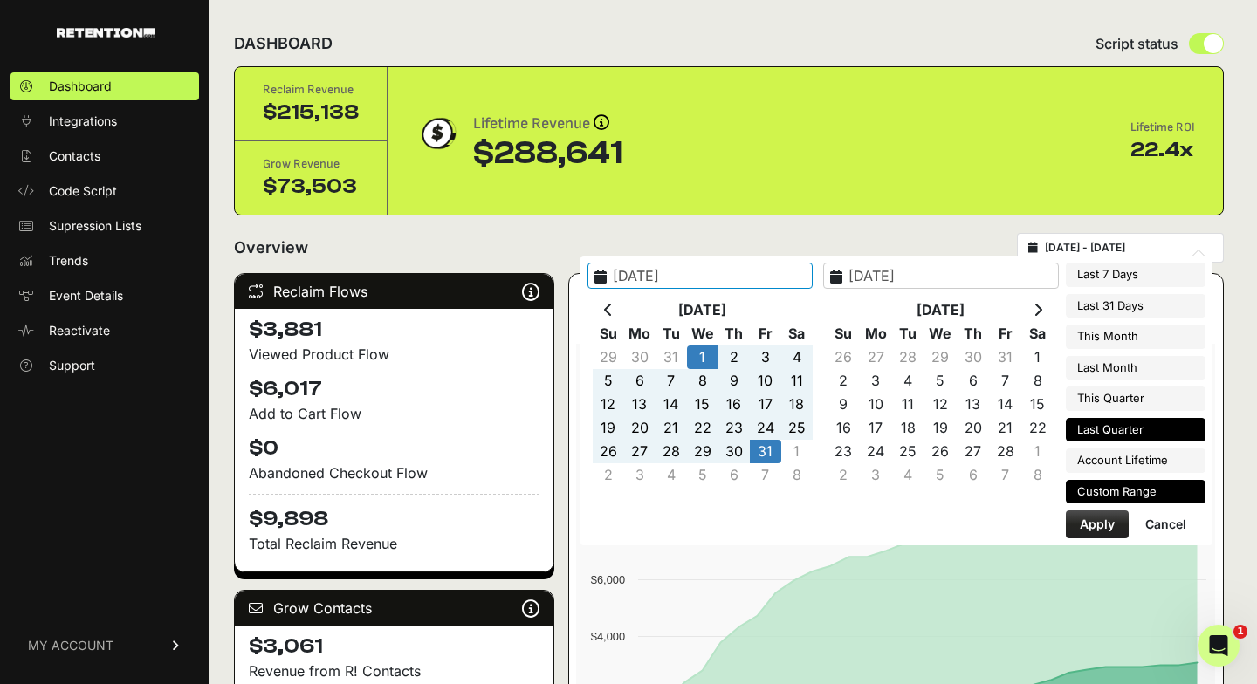
type input "2025-01-01"
type input "2025-01-31"
type input "2025-10-01"
type input "2025-12-31"
type input "2025-01-01"
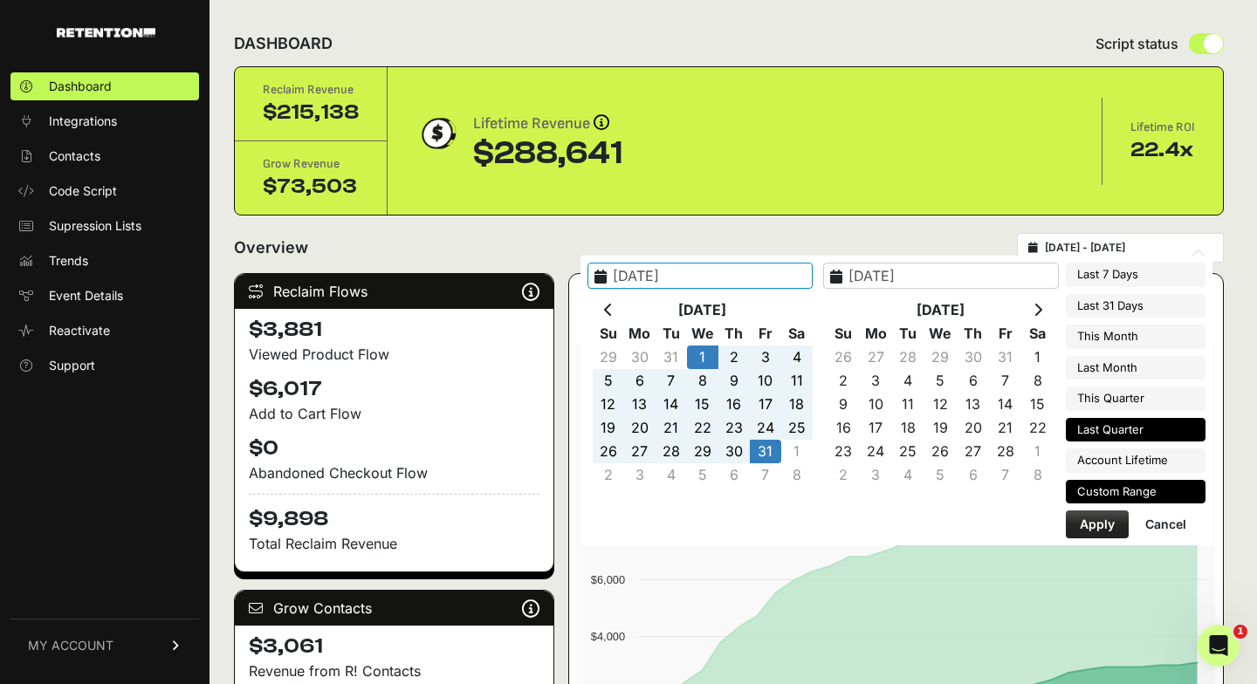
type input "2025-01-31"
type input "2025-07-01"
type input "2025-09-30"
type input "2025-01-01"
type input "2025-01-31"
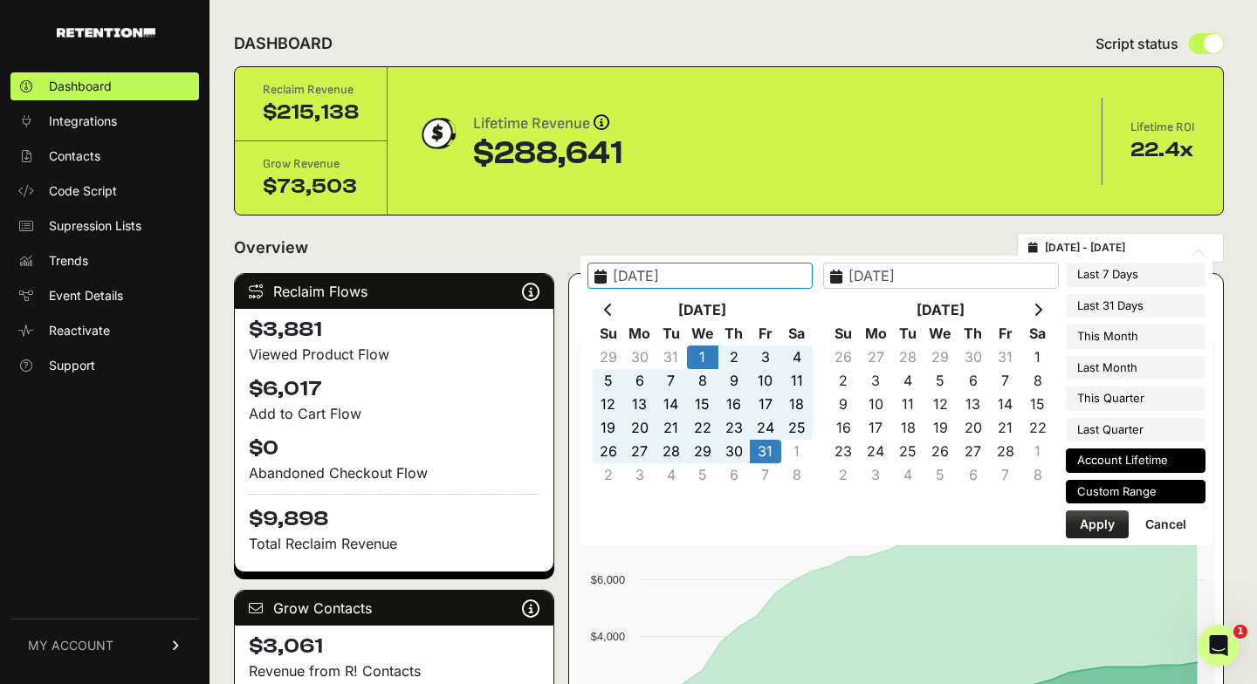
type input "2023-09-18"
type input "2025-10-10"
click at [1106, 463] on li "Account Lifetime" at bounding box center [1136, 461] width 140 height 24
type input "[DATE] - [DATE]"
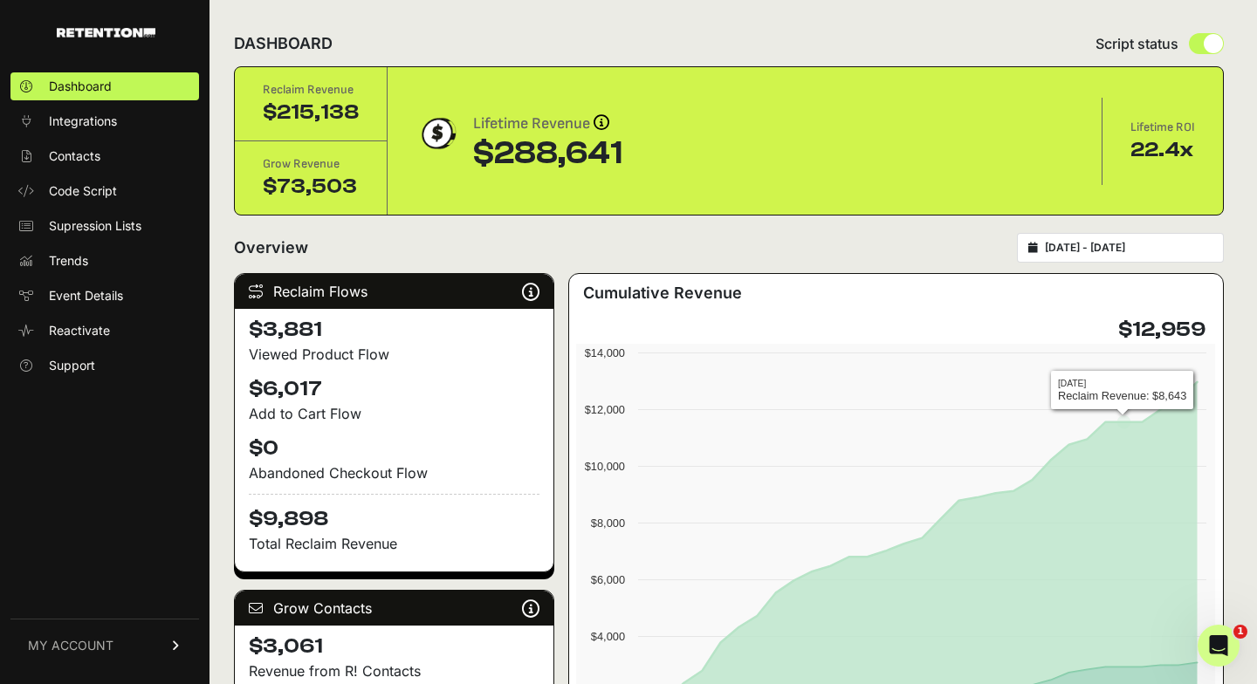
scroll to position [3, 0]
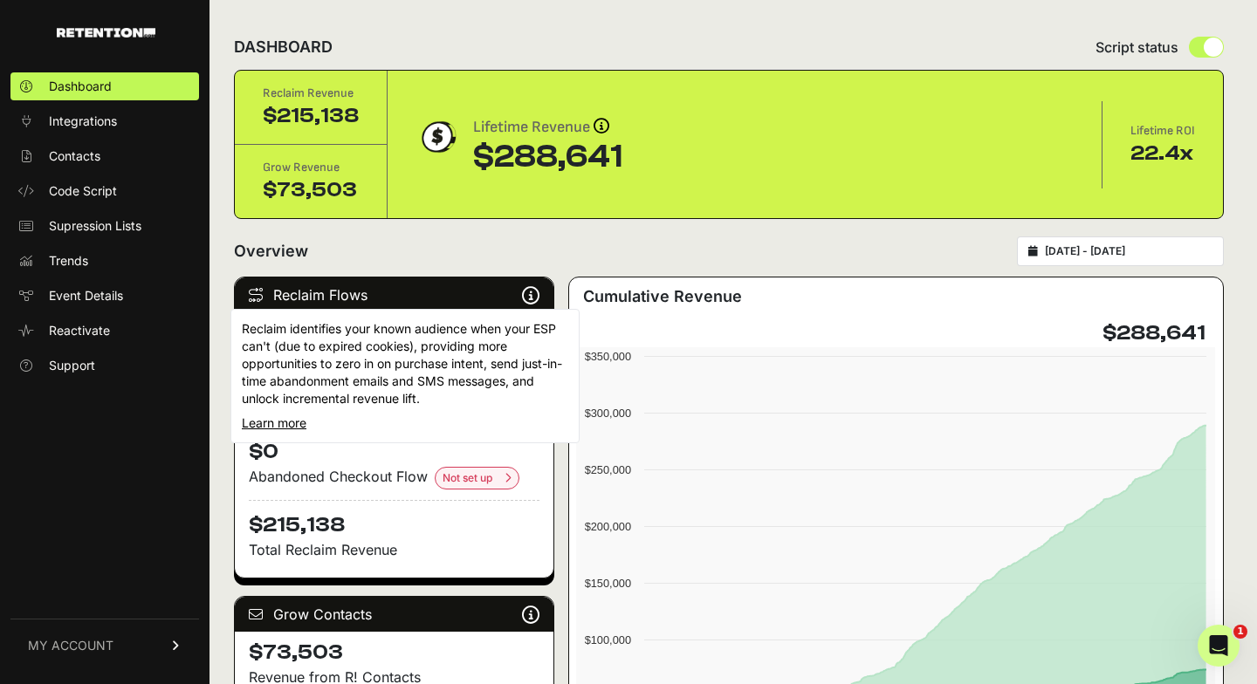
click at [525, 295] on icon at bounding box center [530, 295] width 17 height 1
